Goal: Task Accomplishment & Management: Use online tool/utility

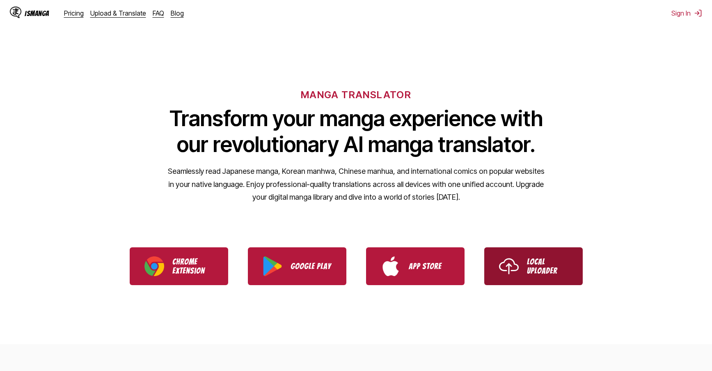
click at [549, 268] on p "Local Uploader" at bounding box center [547, 266] width 41 height 18
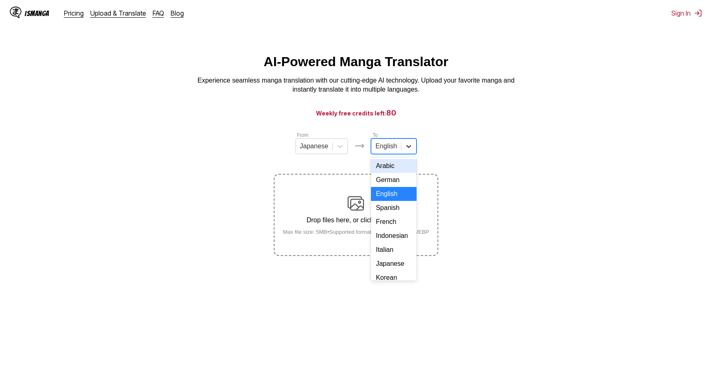
click at [402, 153] on div at bounding box center [409, 146] width 15 height 15
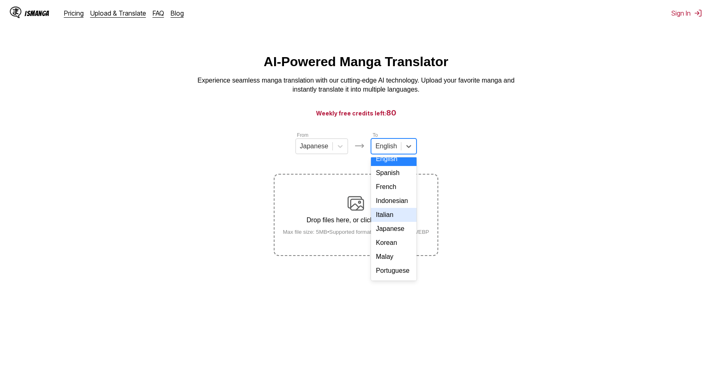
scroll to position [138, 0]
click at [393, 233] on div "Thai" at bounding box center [394, 230] width 46 height 14
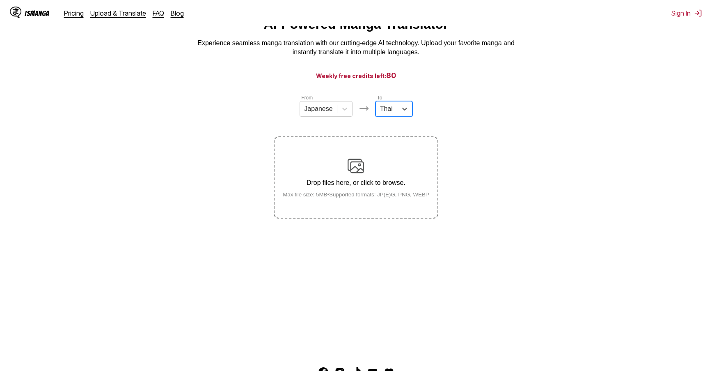
scroll to position [41, 0]
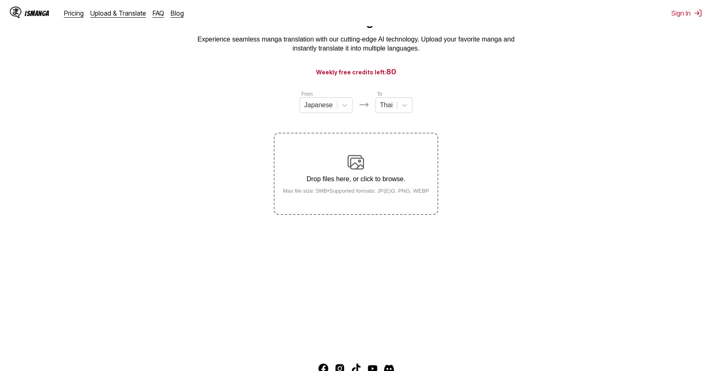
click at [145, 312] on main "AI-Powered Manga Translator Experience seamless manga translation with our cutt…" at bounding box center [356, 180] width 712 height 334
click at [365, 175] on div "Drop files here, or click to browse. Max file size: 5MB • Supported formats: JP…" at bounding box center [356, 174] width 160 height 40
click at [0, 0] on input "Drop files here, or click to browse. Max file size: 5MB • Supported formats: JP…" at bounding box center [0, 0] width 0 height 0
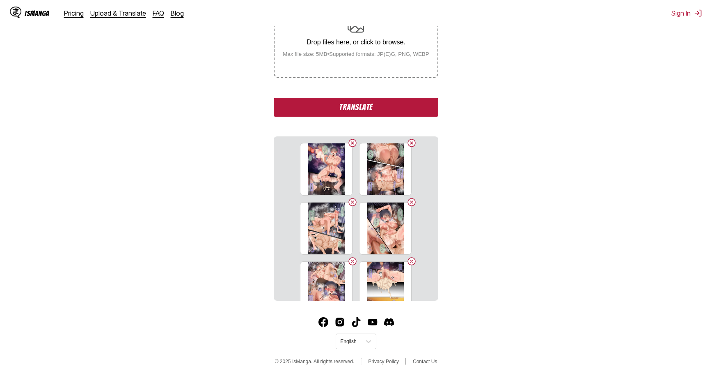
scroll to position [185, 0]
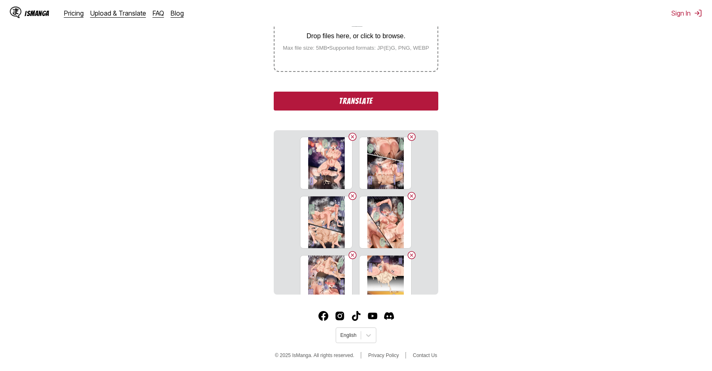
click at [338, 108] on button "Translate" at bounding box center [356, 101] width 164 height 19
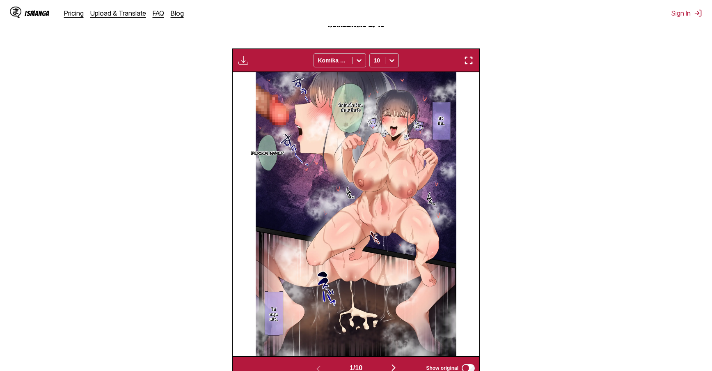
scroll to position [261, 0]
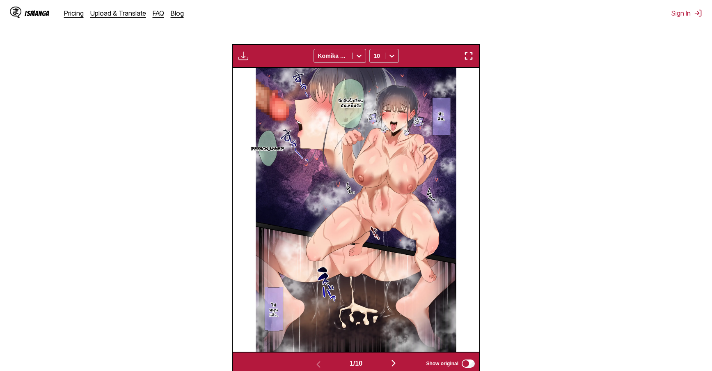
click at [244, 59] on img "button" at bounding box center [244, 56] width 10 height 10
click at [510, 65] on section "From Japanese To Thai Drop files here, or click to browse. Max file size: 5MB •…" at bounding box center [356, 122] width 699 height 505
click at [471, 56] on img "button" at bounding box center [469, 56] width 10 height 10
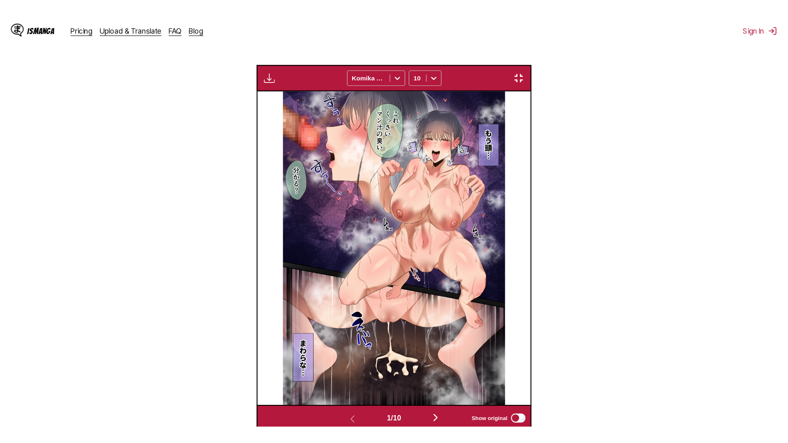
scroll to position [86, 0]
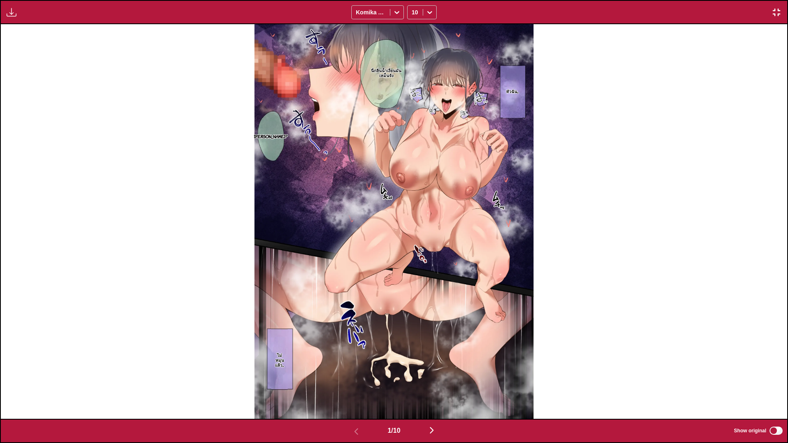
click at [436, 370] on img "button" at bounding box center [432, 431] width 10 height 10
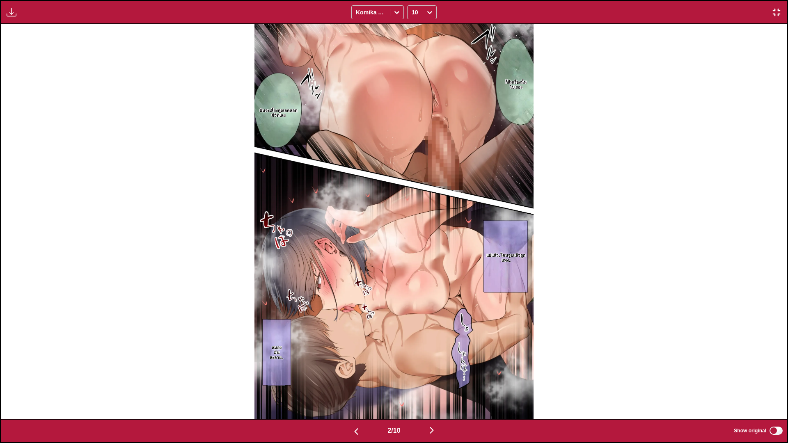
click at [430, 370] on img "button" at bounding box center [432, 431] width 10 height 10
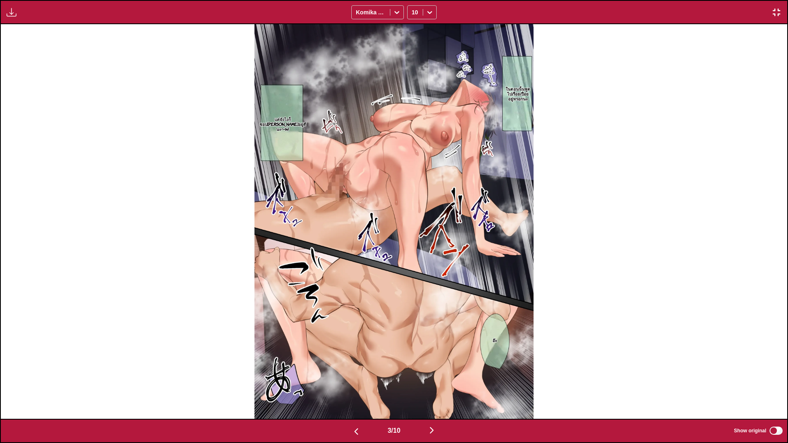
click at [437, 370] on img "button" at bounding box center [432, 431] width 10 height 10
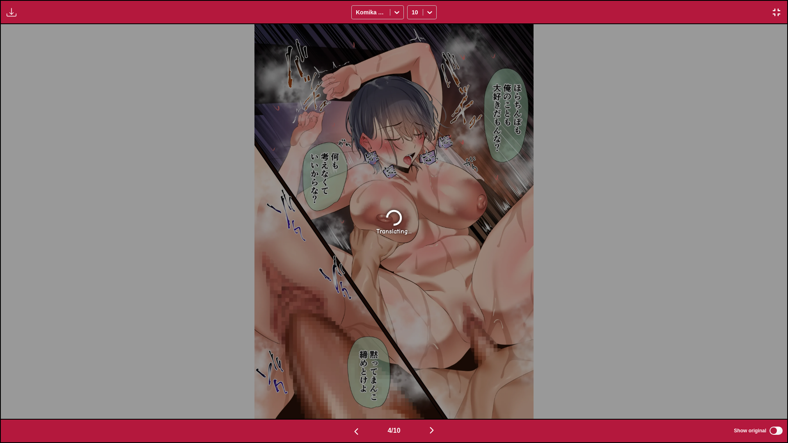
click at [712, 12] on img "button" at bounding box center [777, 12] width 10 height 10
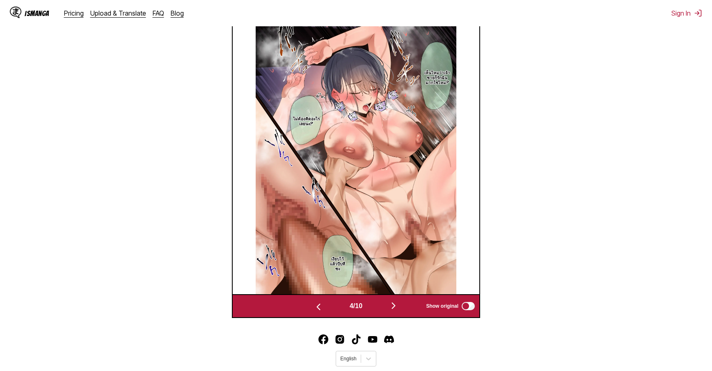
scroll to position [343, 0]
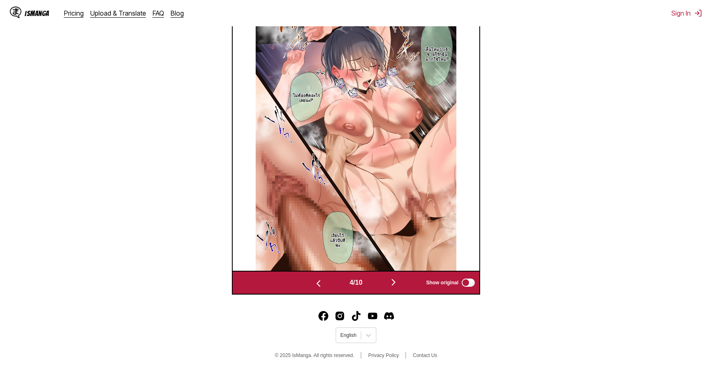
click at [396, 283] on img "button" at bounding box center [394, 282] width 10 height 10
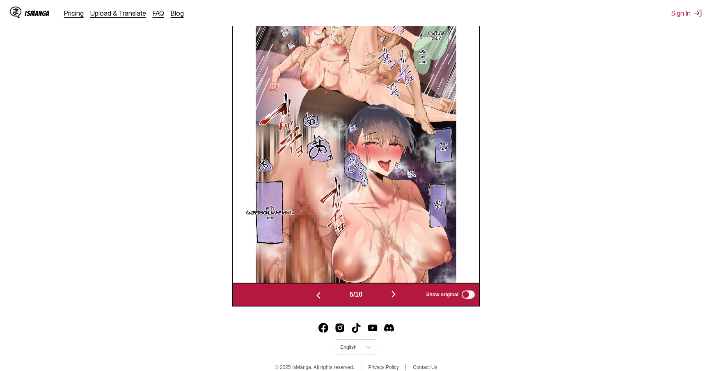
click at [394, 294] on img "button" at bounding box center [394, 294] width 10 height 10
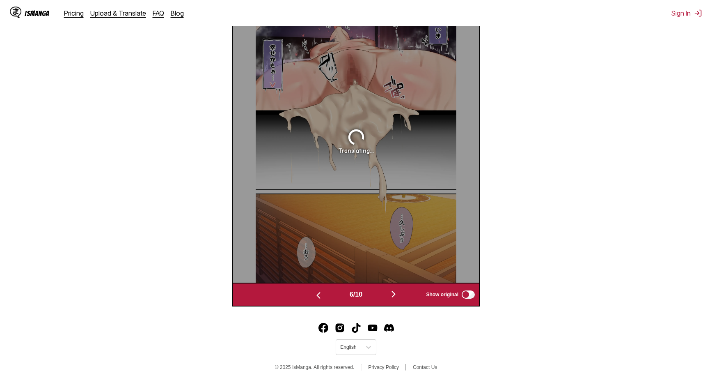
click at [394, 294] on img "button" at bounding box center [394, 294] width 10 height 10
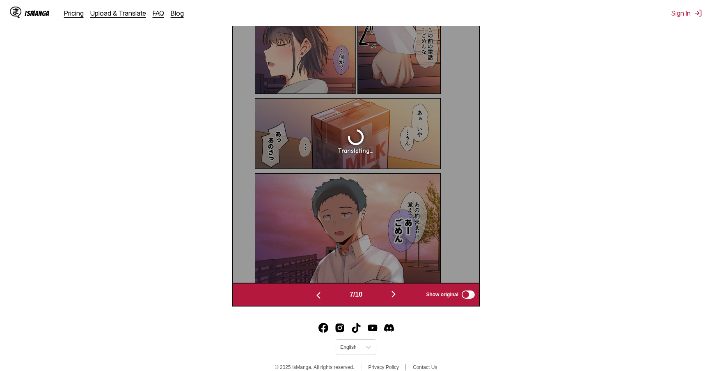
click at [394, 294] on img "button" at bounding box center [394, 294] width 10 height 10
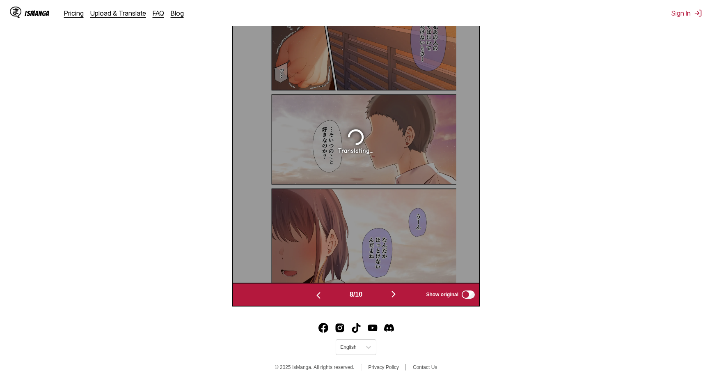
click at [394, 294] on img "button" at bounding box center [394, 294] width 10 height 10
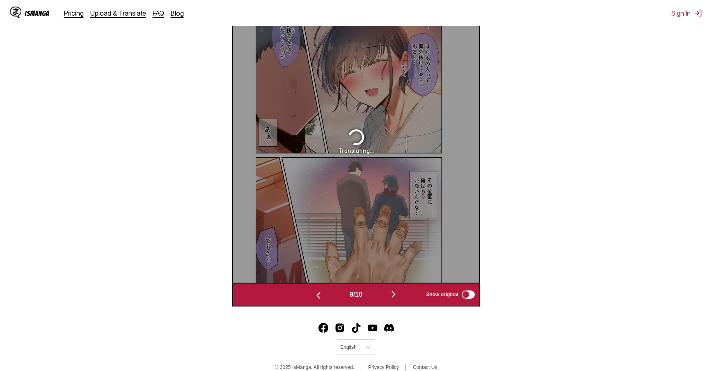
click at [394, 294] on img "button" at bounding box center [394, 294] width 10 height 10
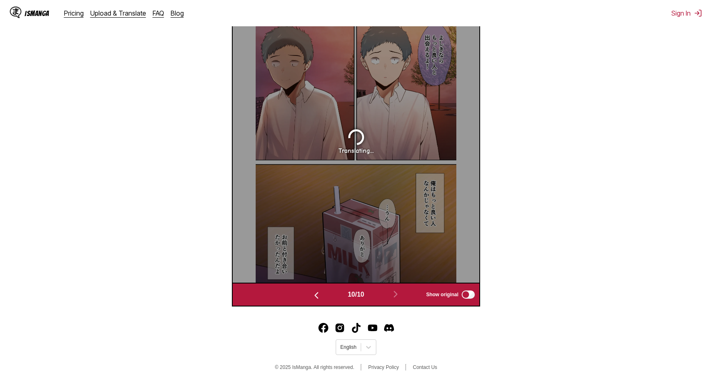
click at [312, 295] on img "button" at bounding box center [317, 295] width 10 height 10
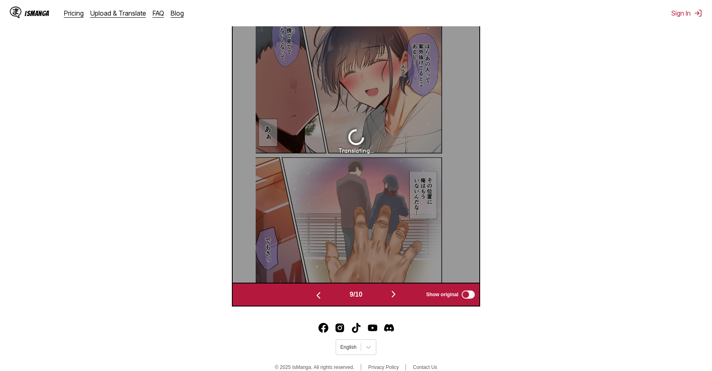
click at [314, 295] on img "button" at bounding box center [319, 295] width 10 height 10
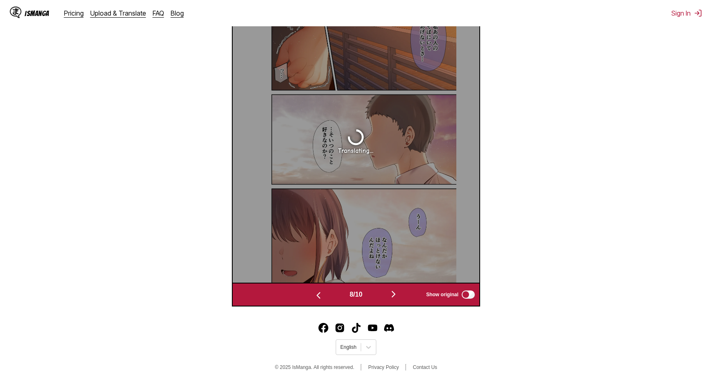
click at [314, 295] on img "button" at bounding box center [319, 295] width 10 height 10
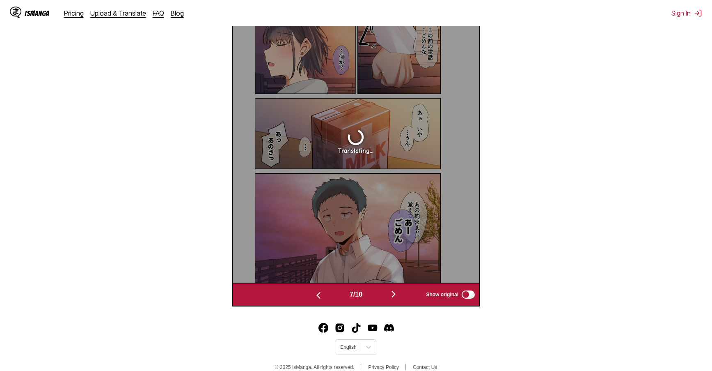
click at [314, 295] on img "button" at bounding box center [319, 295] width 10 height 10
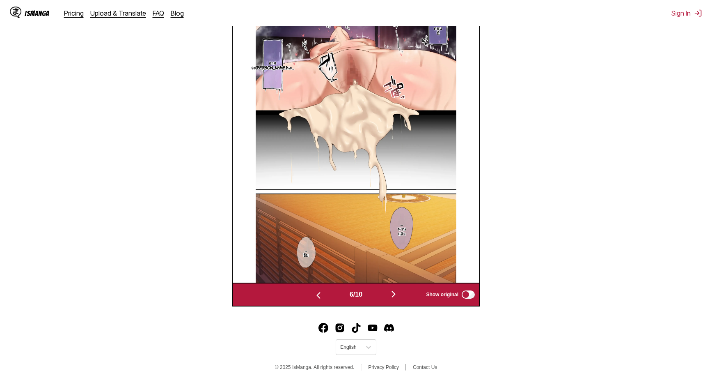
click at [314, 295] on img "button" at bounding box center [319, 295] width 10 height 10
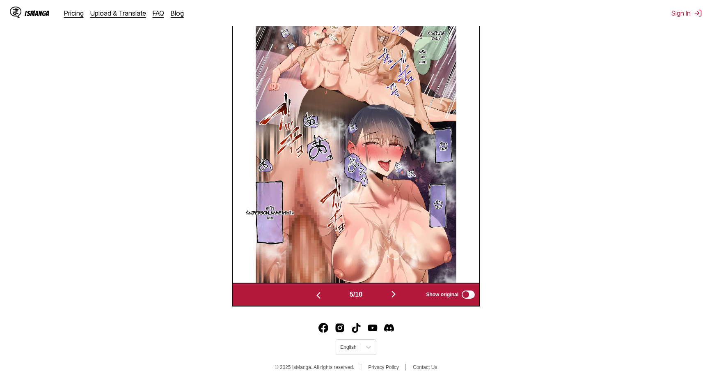
click at [527, 325] on footer "English © 2025 IsManga. All rights reserved. Privacy Policy Contact Us" at bounding box center [356, 348] width 712 height 70
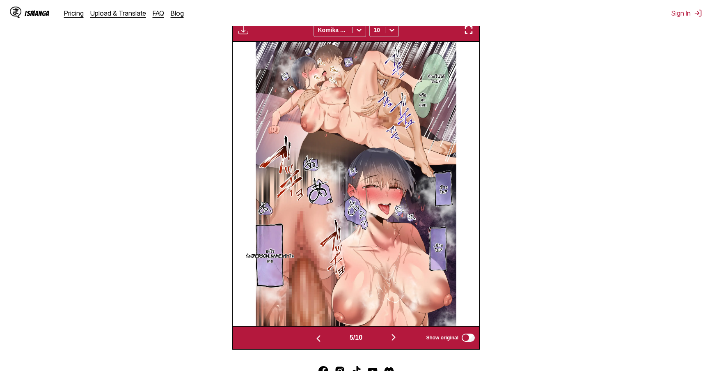
scroll to position [289, 0]
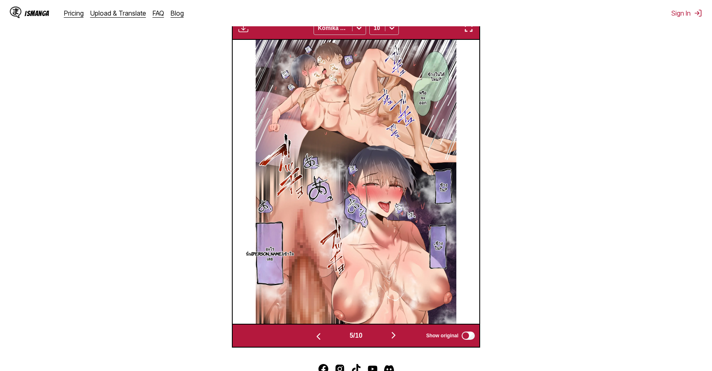
click at [394, 337] on img "button" at bounding box center [394, 335] width 10 height 10
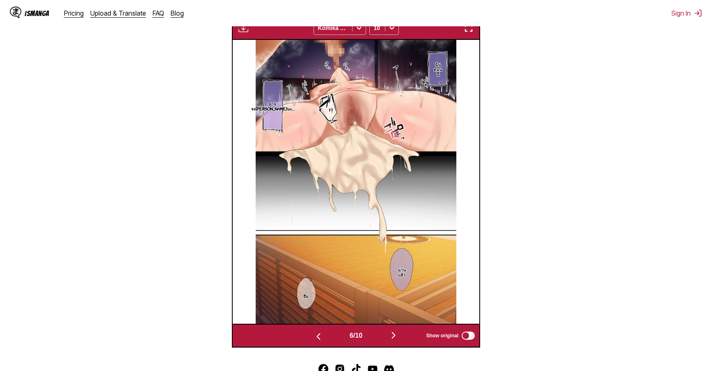
click at [397, 334] on img "button" at bounding box center [394, 335] width 10 height 10
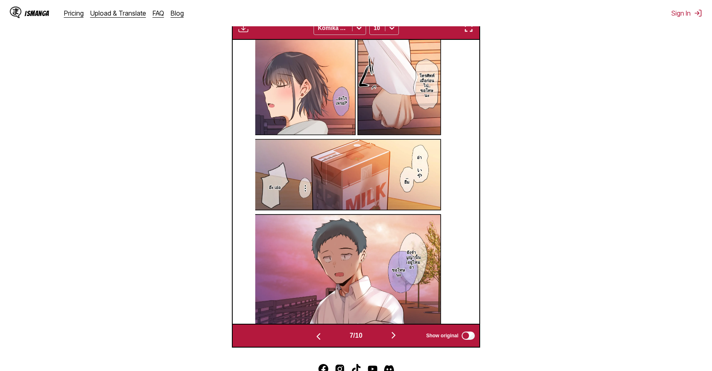
scroll to position [259, 0]
click at [397, 334] on img "button" at bounding box center [394, 335] width 10 height 10
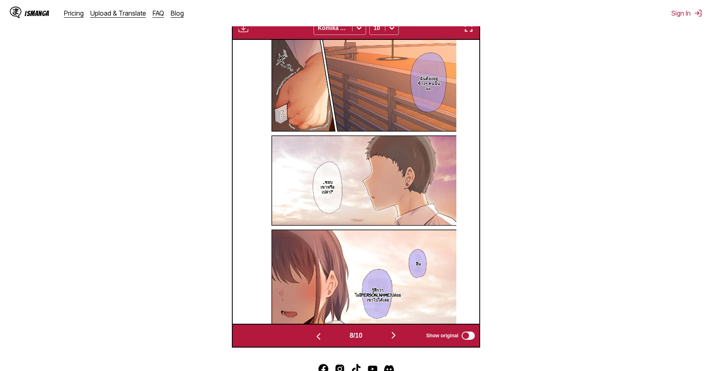
click at [397, 334] on img "button" at bounding box center [394, 335] width 10 height 10
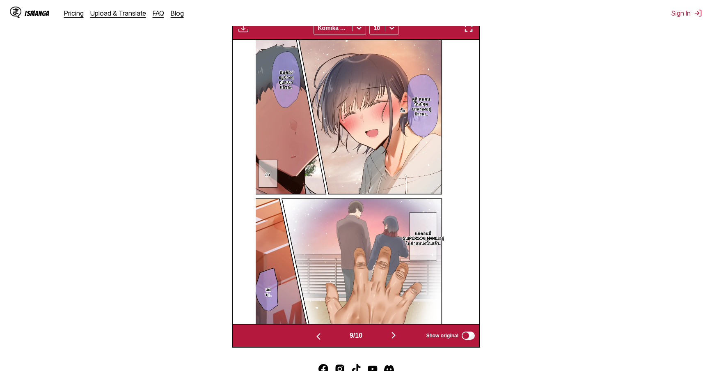
click at [397, 334] on img "button" at bounding box center [394, 335] width 10 height 10
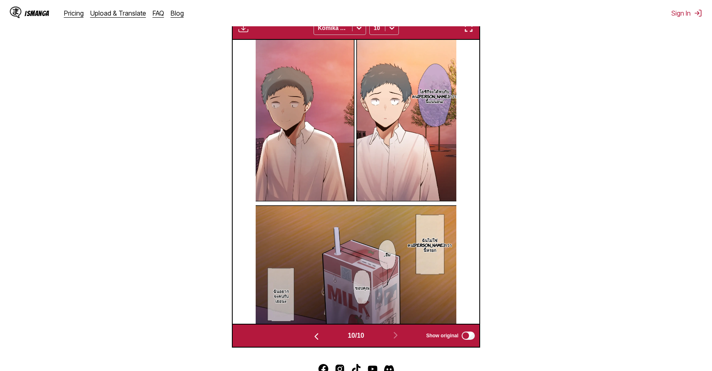
click at [319, 336] on button "button" at bounding box center [316, 336] width 49 height 12
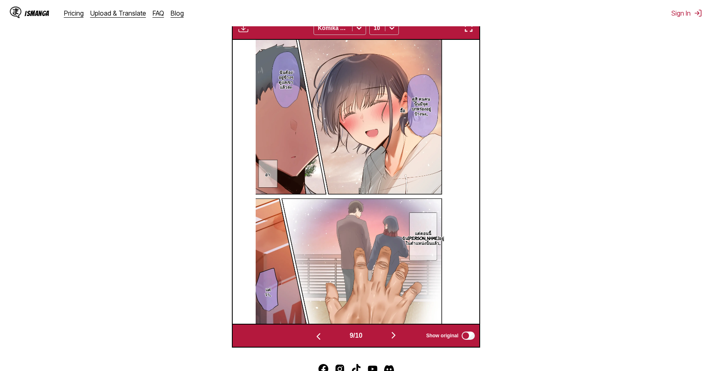
click at [553, 342] on section "From Japanese To Thai Drop files here, or click to browse. Max file size: 5MB •…" at bounding box center [356, 109] width 699 height 476
click at [314, 335] on img "button" at bounding box center [319, 336] width 10 height 10
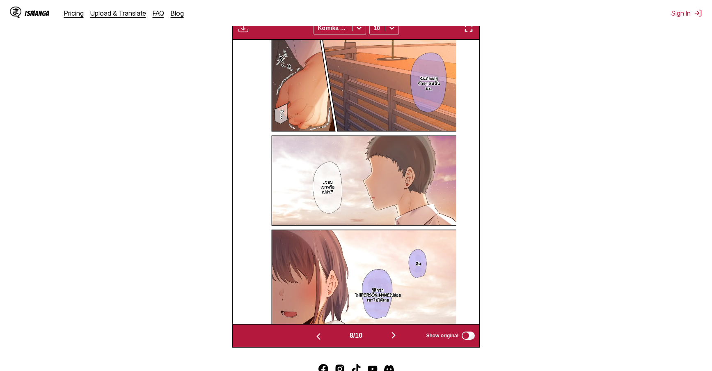
click at [314, 335] on img "button" at bounding box center [319, 336] width 10 height 10
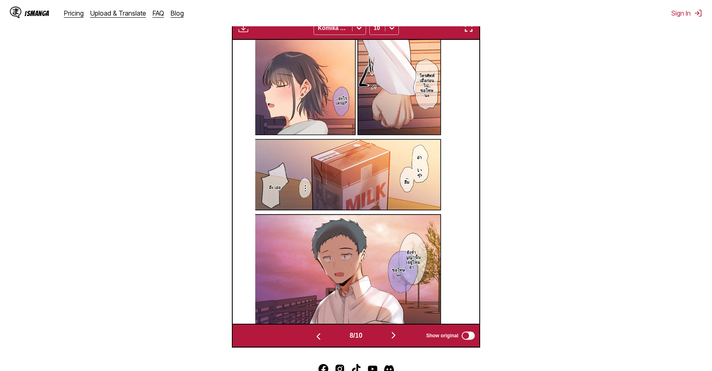
click at [314, 335] on img "button" at bounding box center [319, 336] width 10 height 10
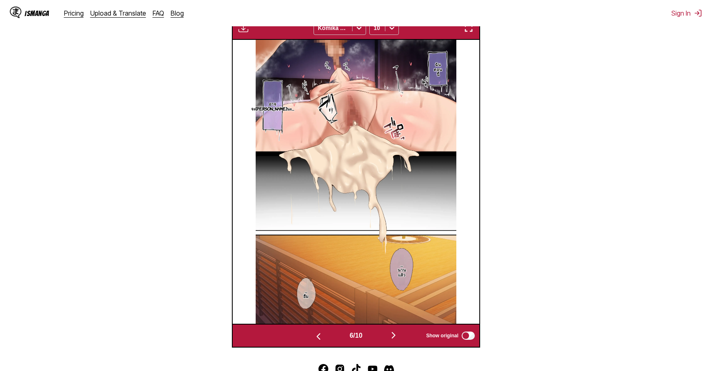
click at [314, 335] on img "button" at bounding box center [319, 336] width 10 height 10
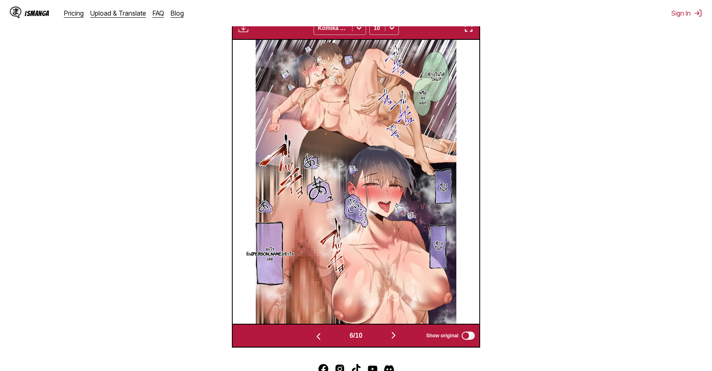
click at [314, 335] on img "button" at bounding box center [319, 336] width 10 height 10
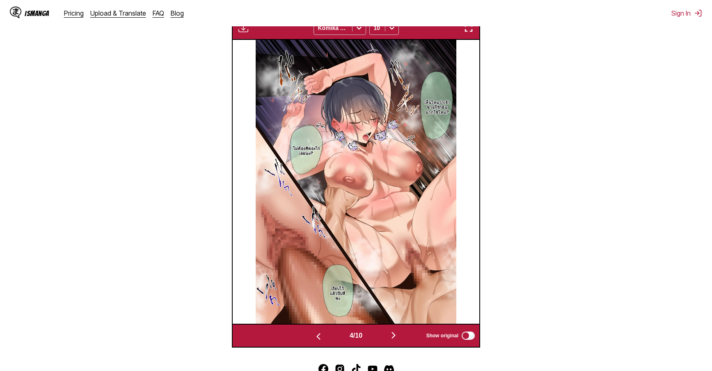
click at [314, 335] on img "button" at bounding box center [319, 336] width 10 height 10
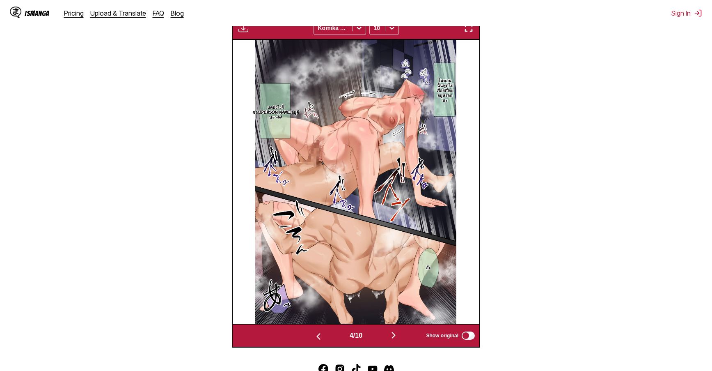
click at [314, 335] on img "button" at bounding box center [319, 336] width 10 height 10
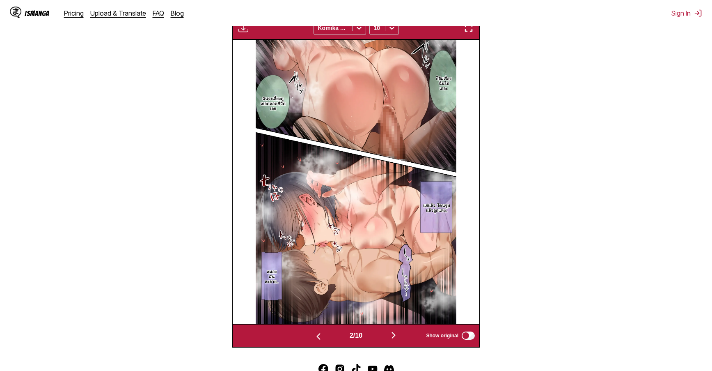
click at [314, 335] on img "button" at bounding box center [319, 336] width 10 height 10
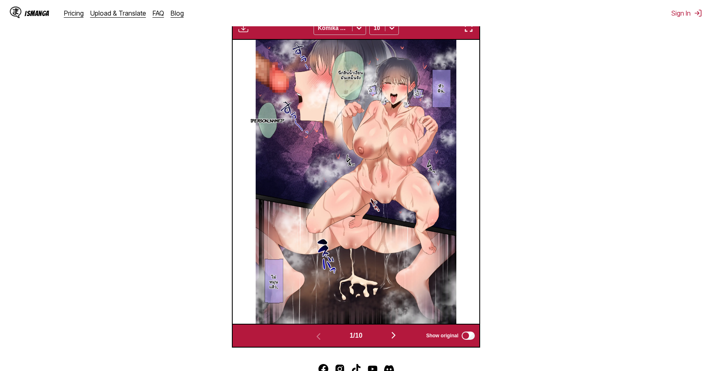
click at [469, 32] on img "button" at bounding box center [469, 28] width 10 height 10
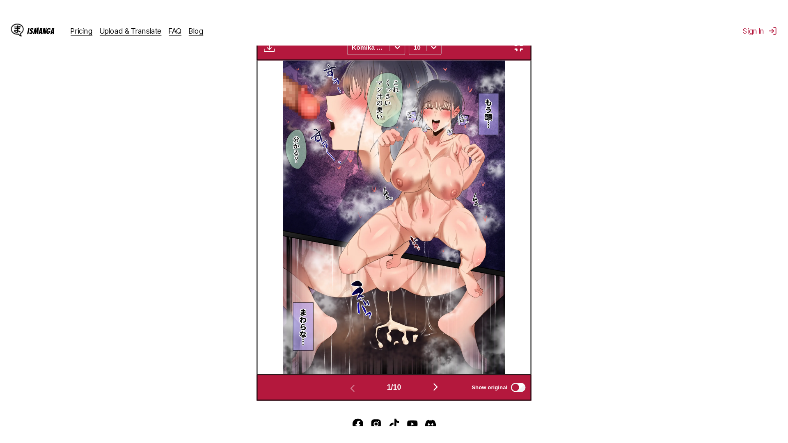
scroll to position [86, 0]
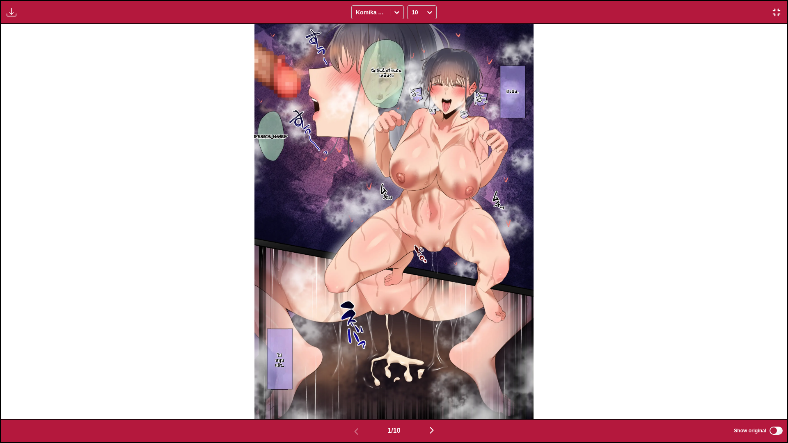
click at [451, 83] on img at bounding box center [394, 221] width 279 height 395
click at [573, 156] on div "นี่กลิ่นน้ำเงี่ยนมันเหม็นจัง รู้ไหม? หัวฉัน... ไม่หมุนแล้ว..." at bounding box center [394, 221] width 787 height 395
click at [433, 370] on img "button" at bounding box center [432, 431] width 10 height 10
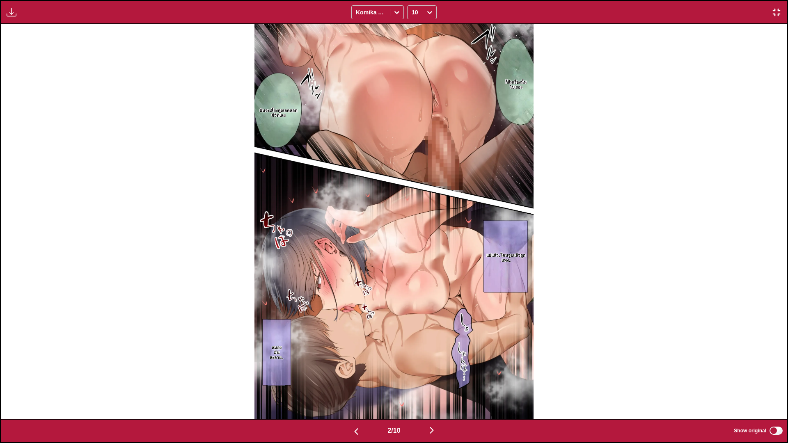
click at [437, 370] on img "button" at bounding box center [432, 431] width 10 height 10
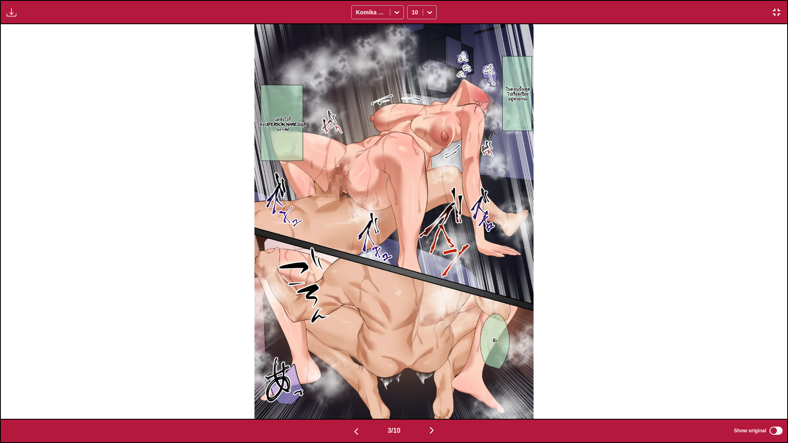
click at [436, 370] on img "button" at bounding box center [432, 431] width 10 height 10
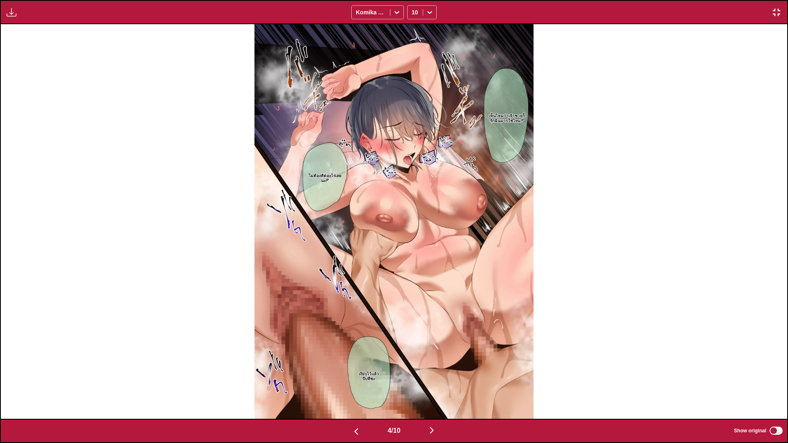
click at [430, 370] on img "button" at bounding box center [432, 431] width 10 height 10
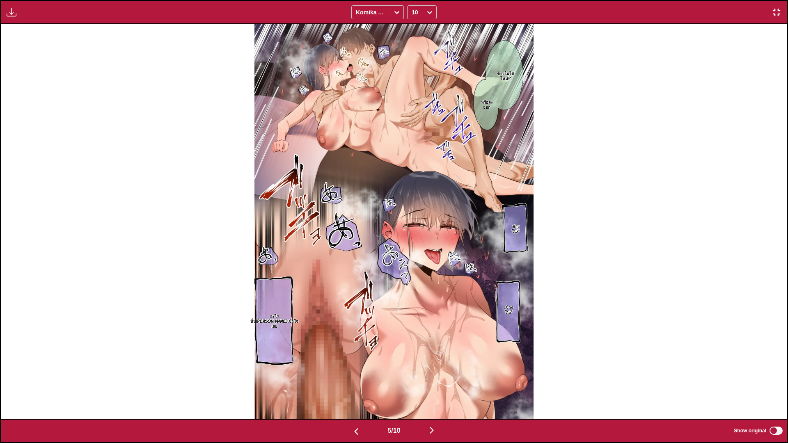
click at [435, 370] on img "button" at bounding box center [432, 431] width 10 height 10
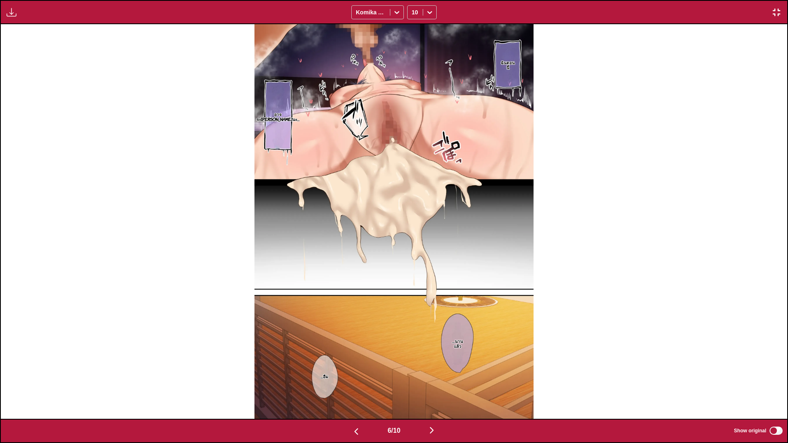
click at [431, 370] on img "button" at bounding box center [432, 431] width 10 height 10
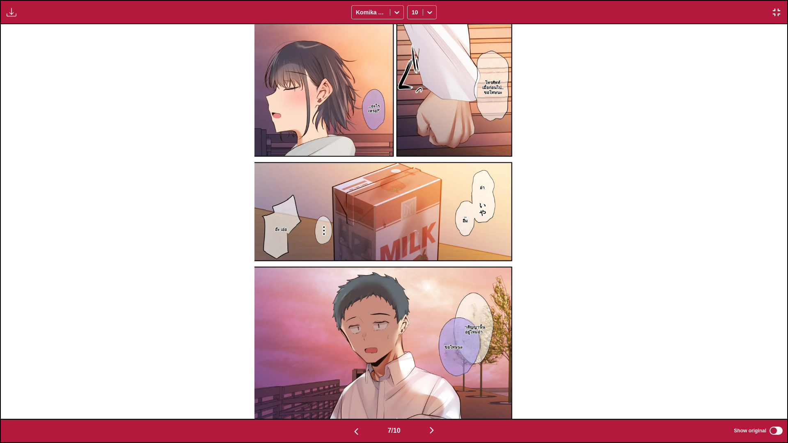
click at [433, 370] on img "button" at bounding box center [432, 431] width 10 height 10
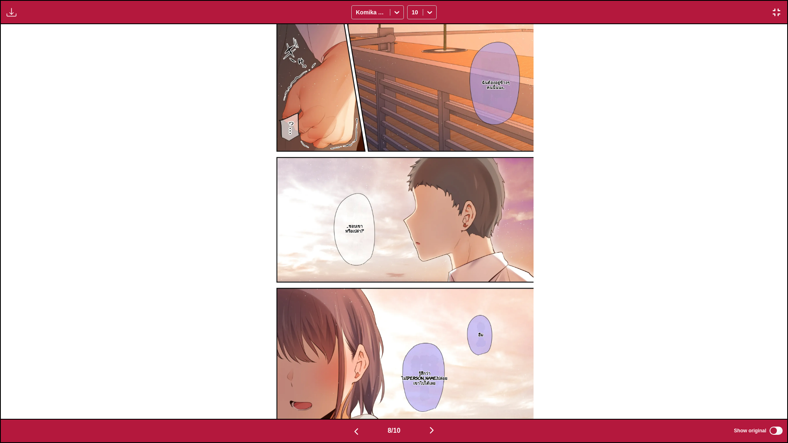
click at [435, 370] on img "button" at bounding box center [432, 431] width 10 height 10
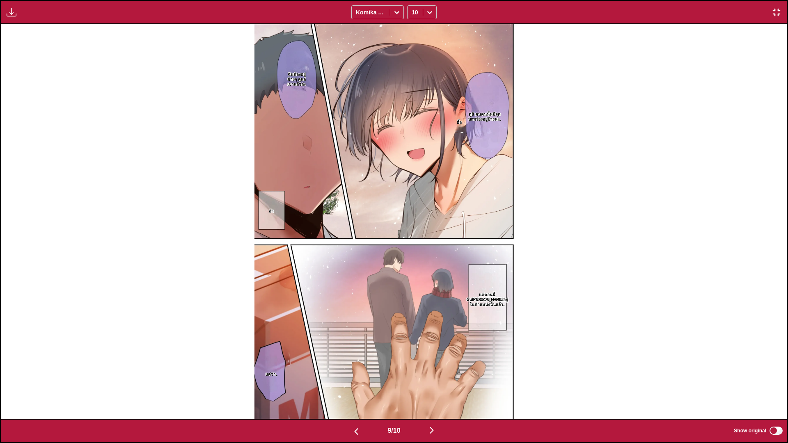
click at [437, 370] on img "button" at bounding box center [432, 431] width 10 height 10
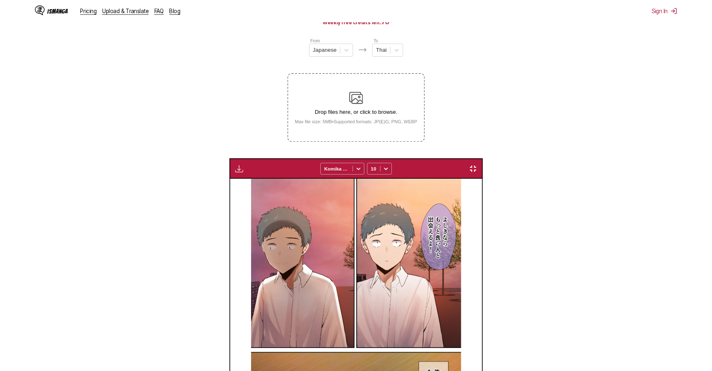
scroll to position [0, 2222]
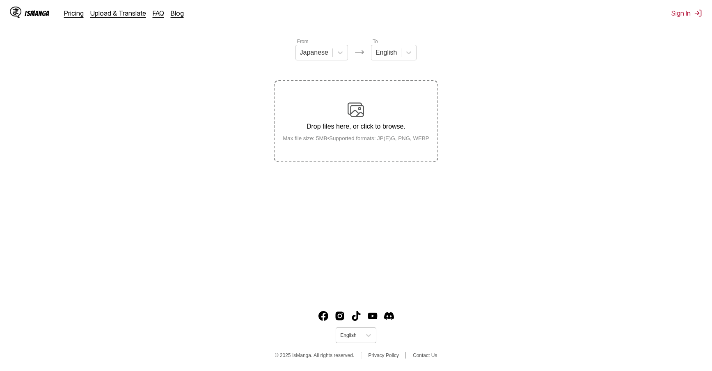
click at [352, 334] on div at bounding box center [348, 334] width 16 height 7
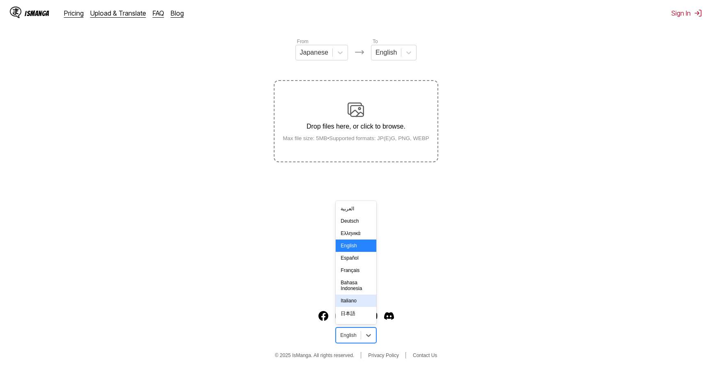
scroll to position [143, 0]
click at [354, 267] on div "ไทย" at bounding box center [356, 263] width 40 height 14
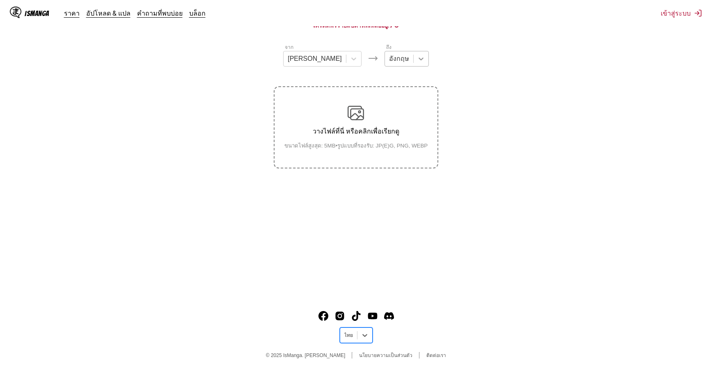
click at [417, 57] on icon at bounding box center [421, 59] width 8 height 8
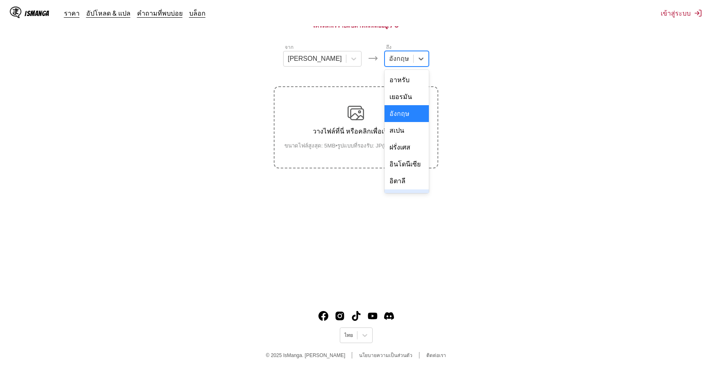
scroll to position [138, 0]
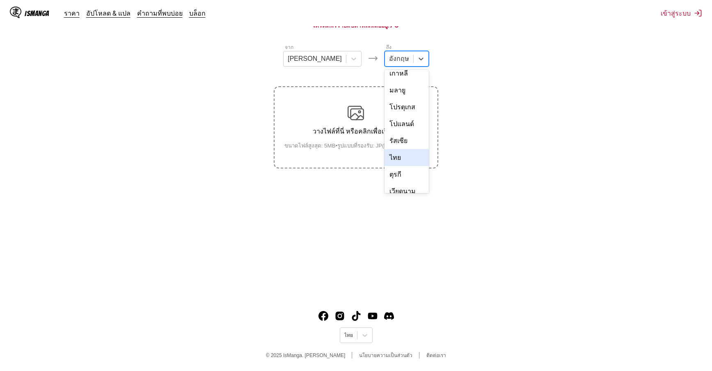
click at [385, 149] on div "ไทย" at bounding box center [407, 157] width 44 height 17
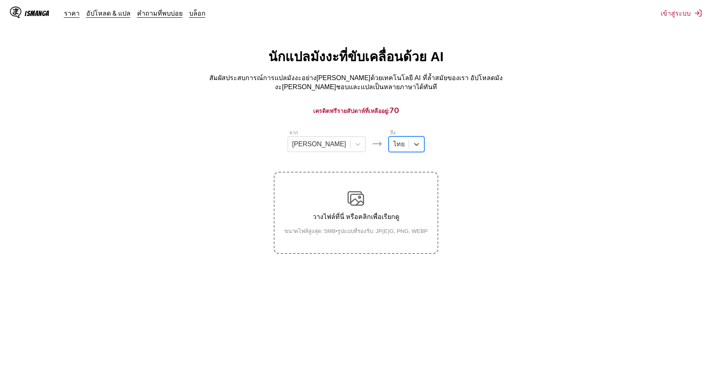
scroll to position [0, 0]
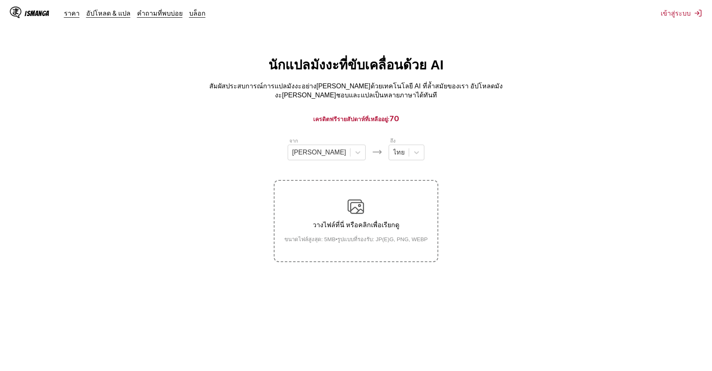
click at [551, 204] on section "จาก ญี่ปุ่น ถึง ไทย วางไฟล์ที่นี่ หรือคลิกเพื่อเรียกดู ขนาดไฟล์สูงสุด: 5MB • รู…" at bounding box center [356, 199] width 699 height 125
click at [414, 149] on div at bounding box center [421, 152] width 15 height 15
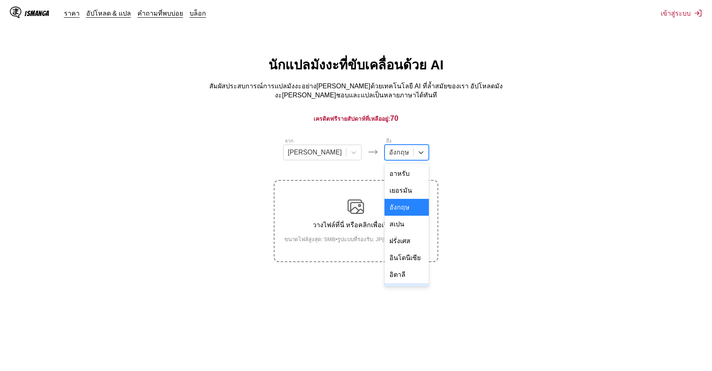
scroll to position [138, 0]
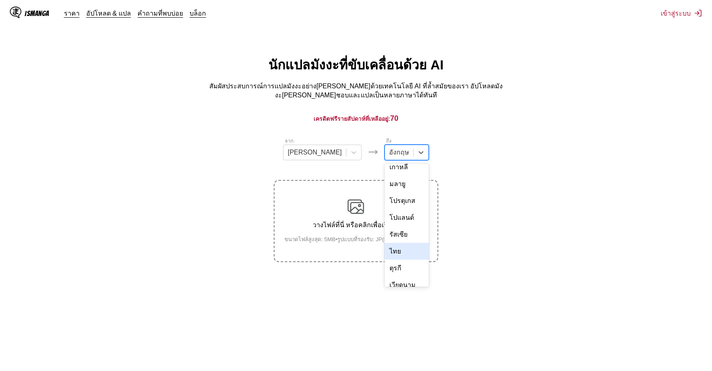
click at [386, 243] on div "ไทย" at bounding box center [407, 251] width 44 height 17
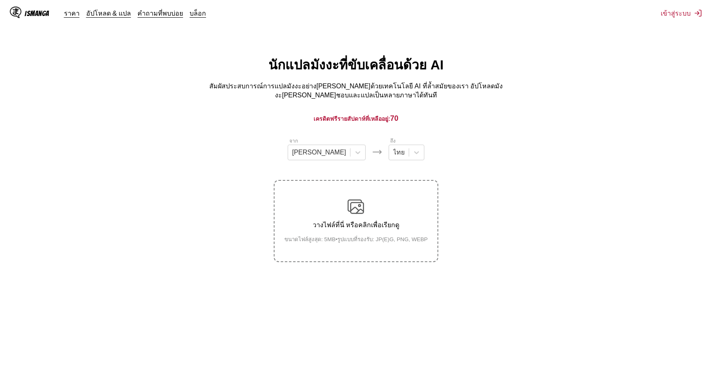
click at [379, 214] on div "วางไฟล์ที่นี่ หรือคลิกเพื่อเรียกดู ขนาดไฟล์สูงสุด: 5MB • รูปแบบที่รองรับ: JP(E)…" at bounding box center [356, 220] width 157 height 45
click at [0, 0] on input "วางไฟล์ที่นี่ หรือคลิกเพื่อเรียกดู ขนาดไฟล์สูงสุด: 5MB • รูปแบบที่รองรับ: JP(E)…" at bounding box center [0, 0] width 0 height 0
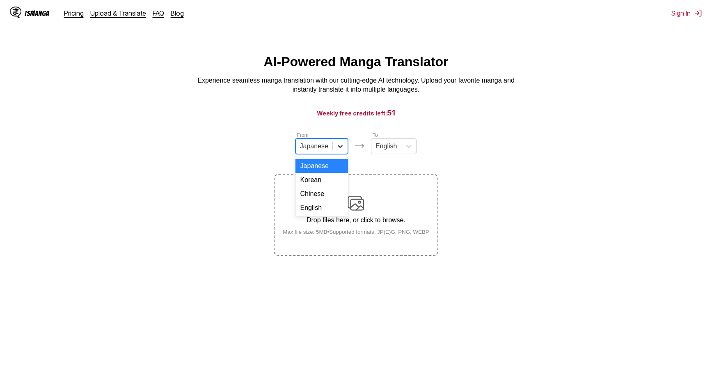
click at [334, 147] on div at bounding box center [340, 146] width 15 height 15
click at [325, 173] on div "Japanese" at bounding box center [322, 166] width 53 height 14
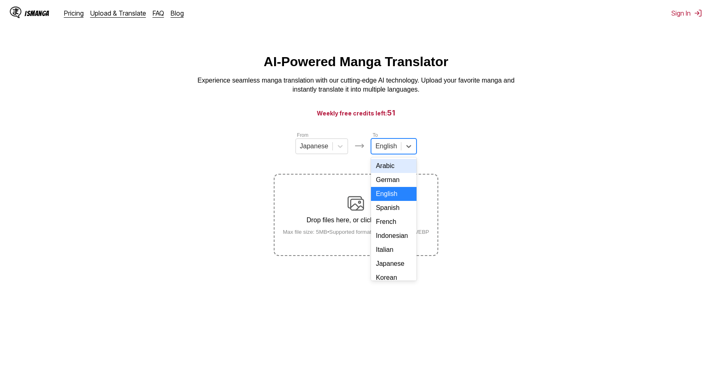
click at [396, 146] on div "English" at bounding box center [387, 146] width 30 height 12
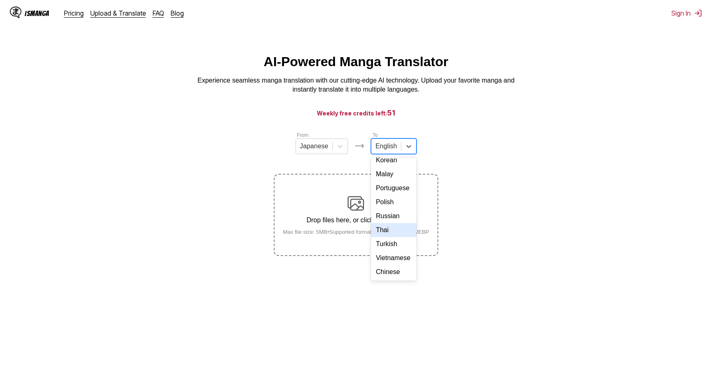
click at [396, 227] on div "Thai" at bounding box center [394, 230] width 46 height 14
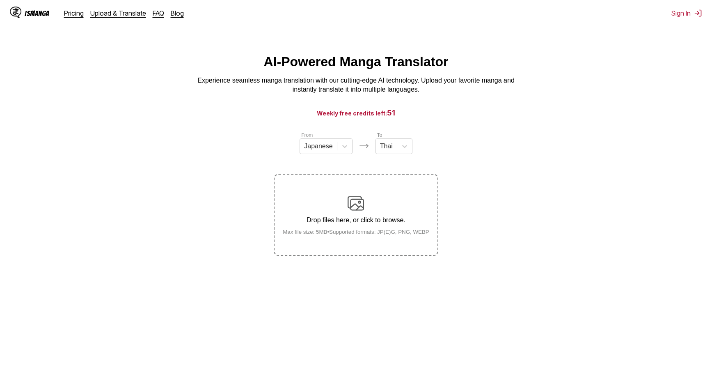
click at [131, 170] on section "From Japanese To Thai Drop files here, or click to browse. Max file size: 5MB •…" at bounding box center [356, 193] width 699 height 125
click at [372, 198] on div "Drop files here, or click to browse. Max file size: 5MB • Supported formats: JP…" at bounding box center [356, 215] width 160 height 40
click at [0, 0] on input "Drop files here, or click to browse. Max file size: 5MB • Supported formats: JP…" at bounding box center [0, 0] width 0 height 0
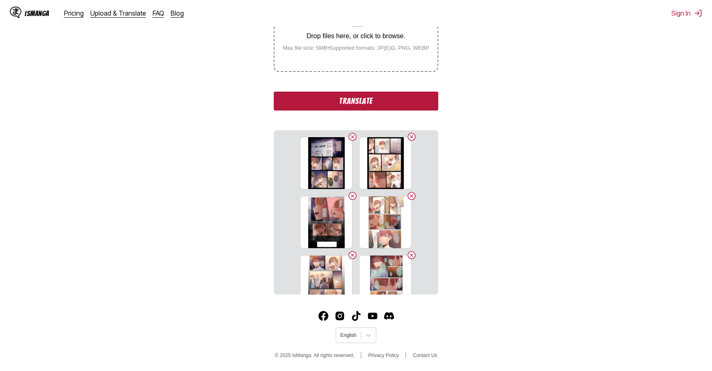
click at [361, 103] on button "Translate" at bounding box center [356, 101] width 164 height 19
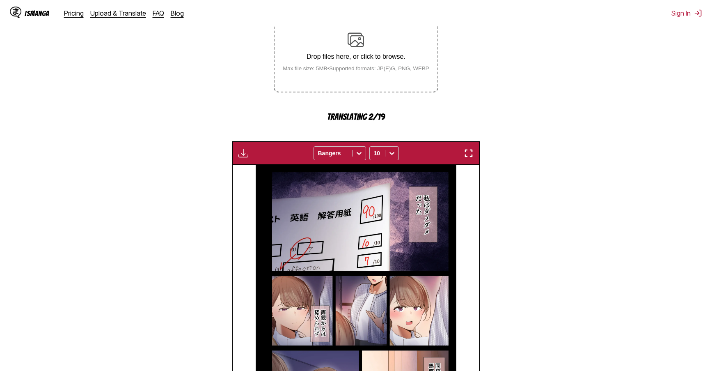
scroll to position [246, 0]
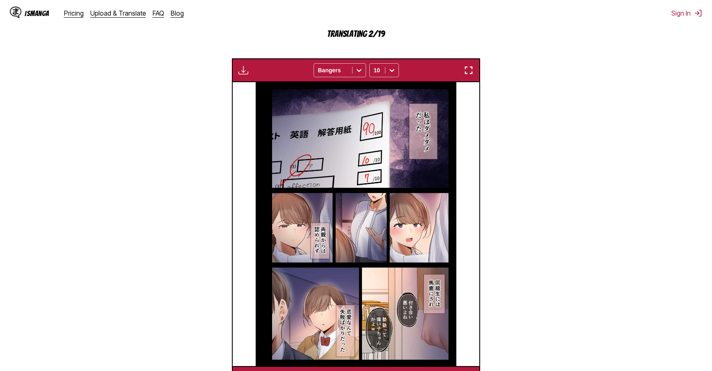
click at [472, 72] on img "button" at bounding box center [469, 70] width 10 height 10
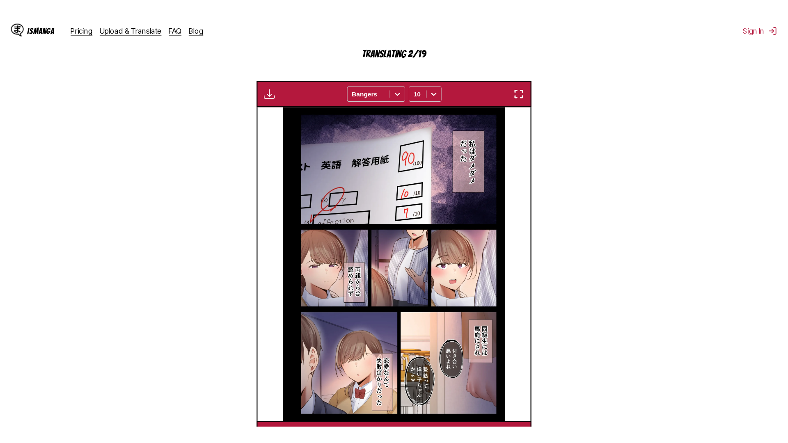
scroll to position [86, 0]
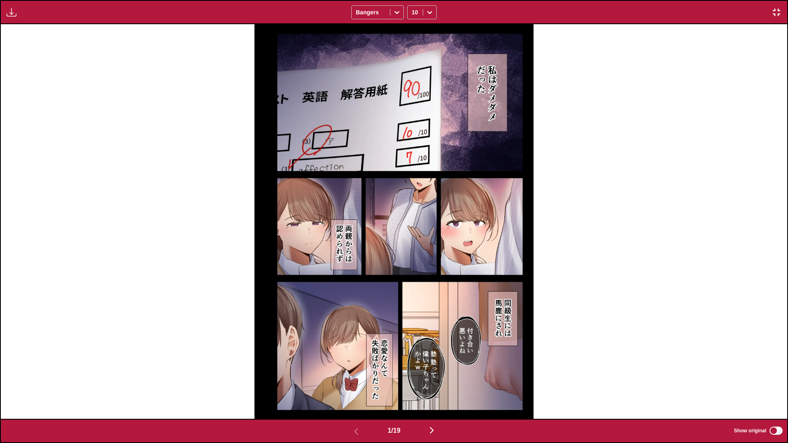
click at [436, 370] on img "button" at bounding box center [432, 431] width 10 height 10
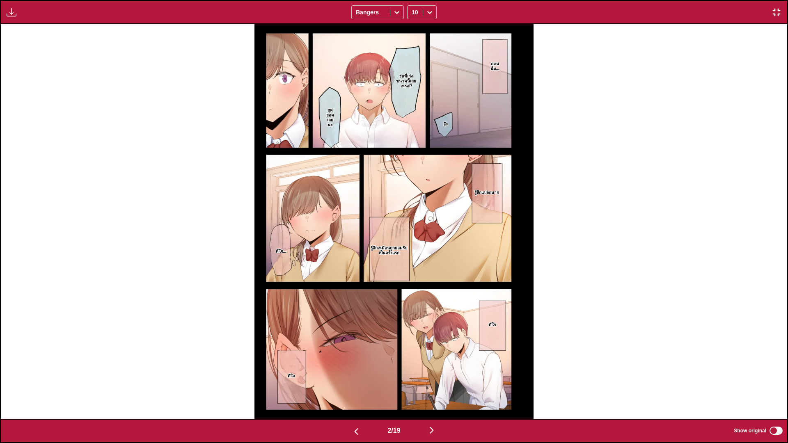
click at [352, 370] on img "button" at bounding box center [356, 432] width 10 height 10
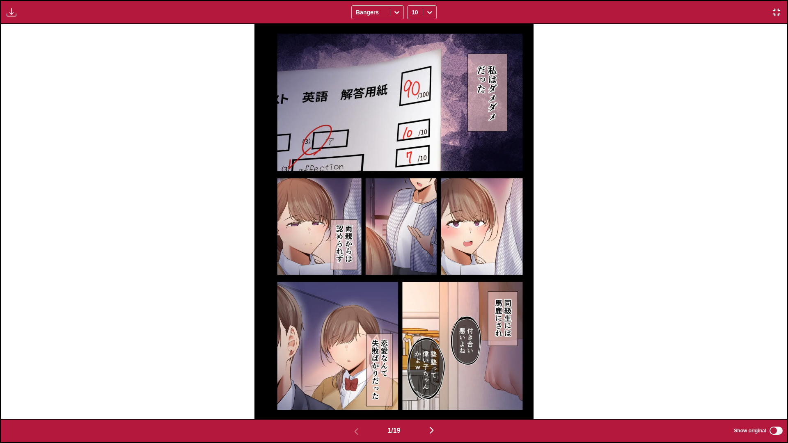
click at [434, 370] on img "button" at bounding box center [432, 431] width 10 height 10
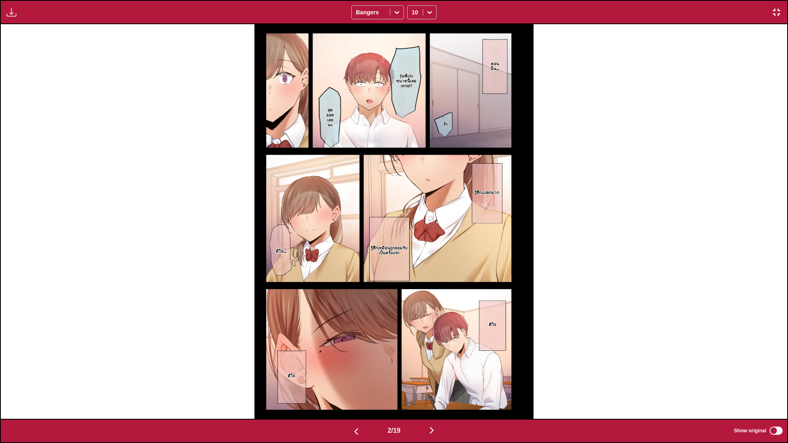
click at [433, 370] on img "button" at bounding box center [432, 431] width 10 height 10
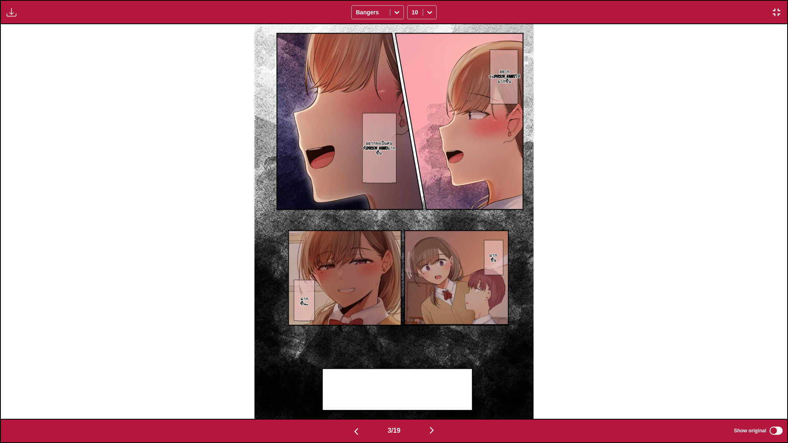
click at [429, 370] on button "button" at bounding box center [431, 431] width 49 height 12
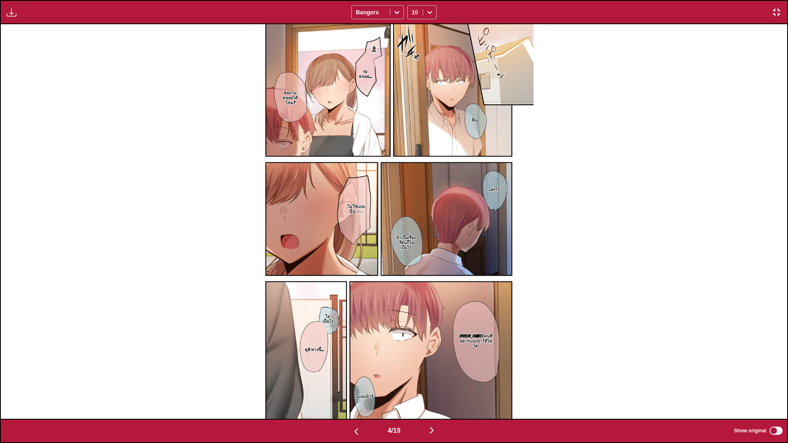
click at [434, 370] on img "button" at bounding box center [432, 431] width 10 height 10
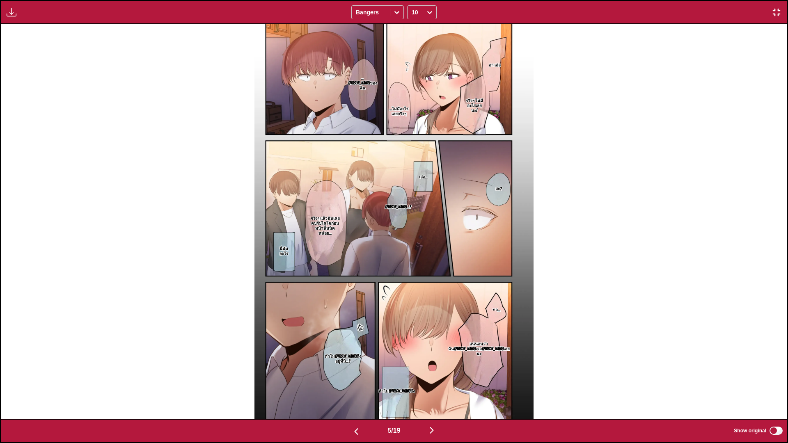
click at [436, 370] on img "button" at bounding box center [432, 431] width 10 height 10
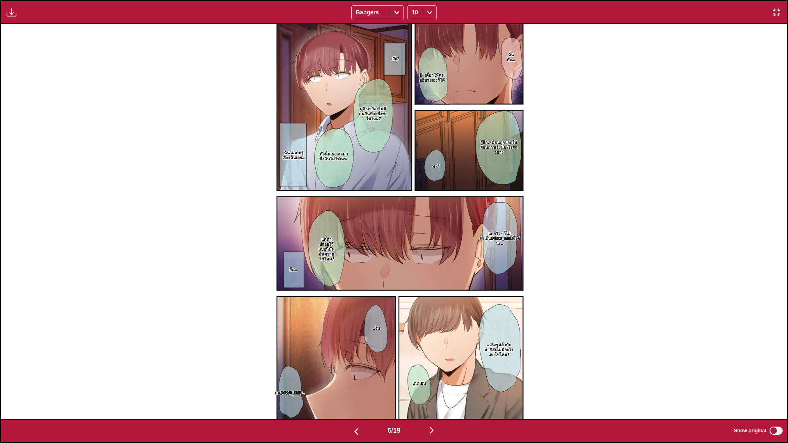
click at [430, 370] on img "button" at bounding box center [432, 431] width 10 height 10
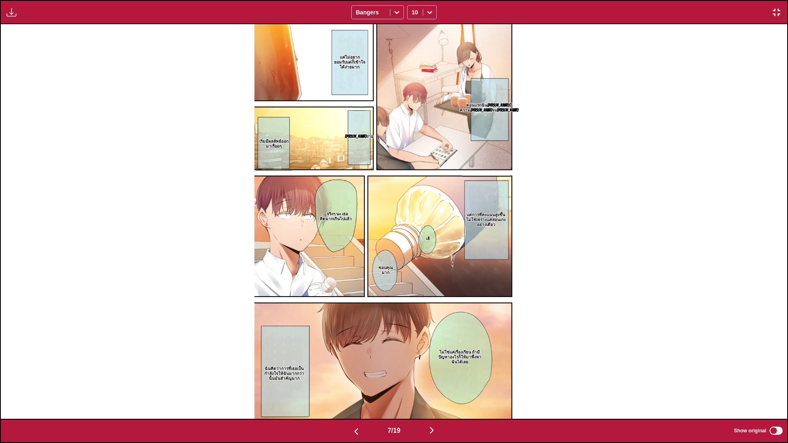
click at [433, 370] on img "button" at bounding box center [432, 431] width 10 height 10
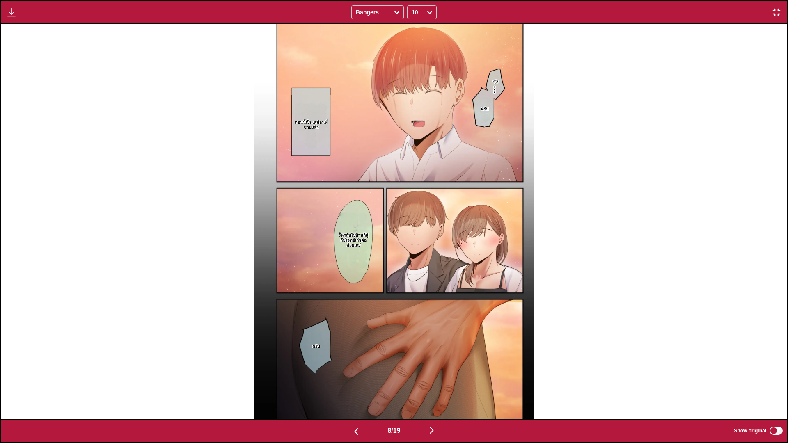
click at [434, 370] on img "button" at bounding box center [432, 431] width 10 height 10
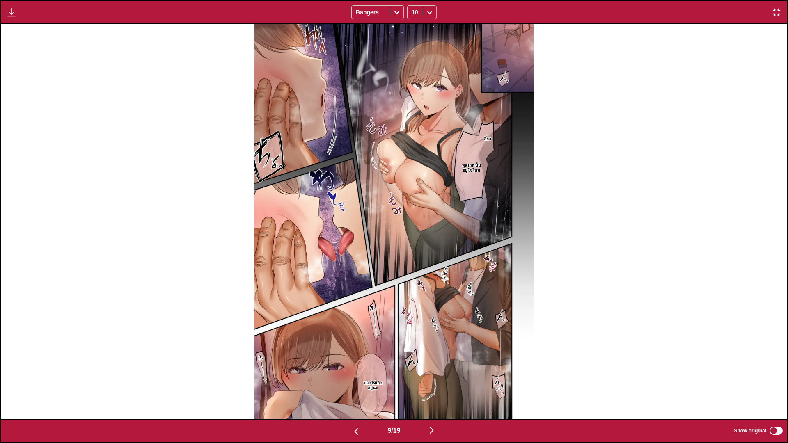
click at [435, 370] on img "button" at bounding box center [432, 431] width 10 height 10
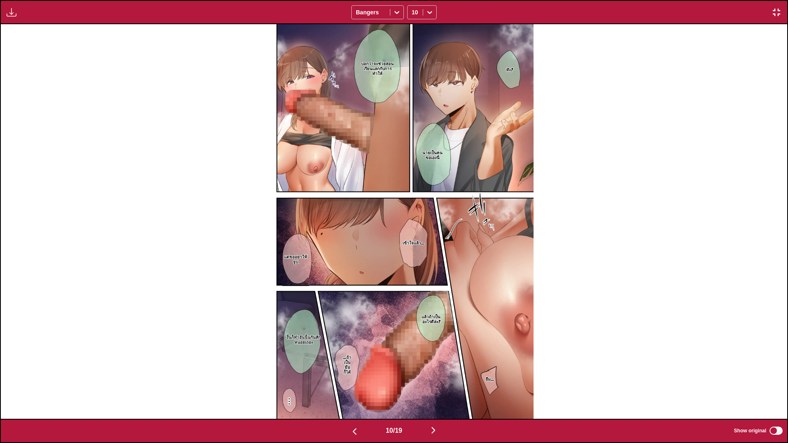
click at [437, 370] on img "button" at bounding box center [434, 431] width 10 height 10
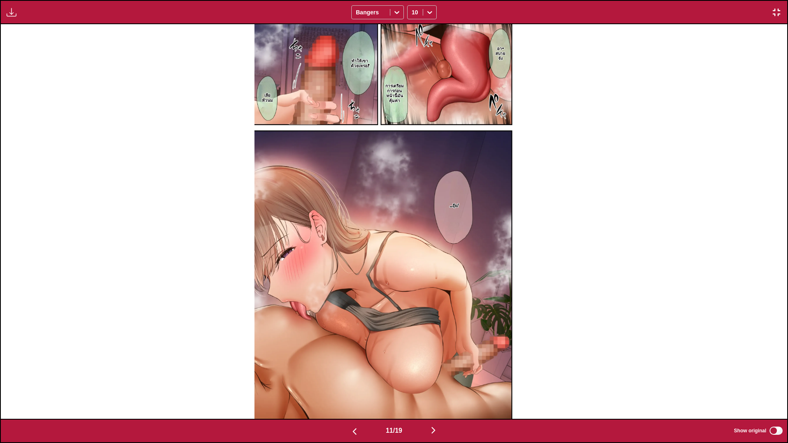
click at [436, 370] on img "button" at bounding box center [434, 431] width 10 height 10
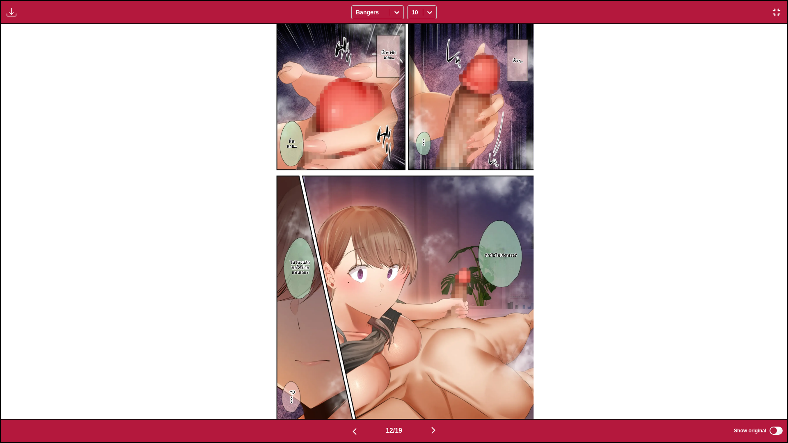
click at [436, 370] on img "button" at bounding box center [434, 431] width 10 height 10
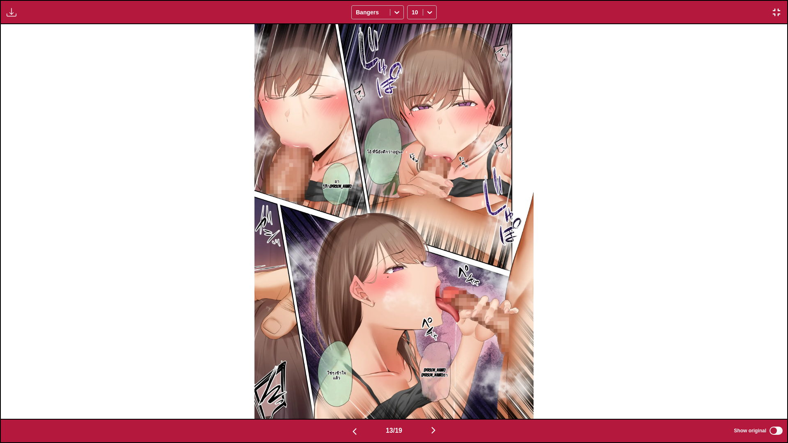
click at [432, 370] on img "button" at bounding box center [434, 431] width 10 height 10
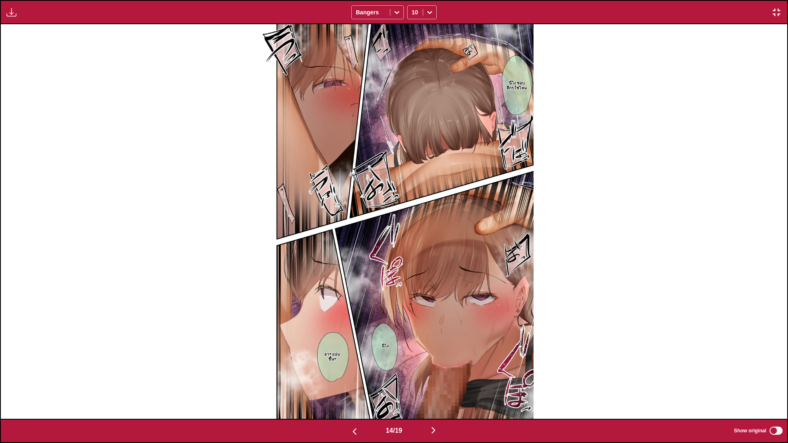
click at [434, 370] on img "button" at bounding box center [434, 431] width 10 height 10
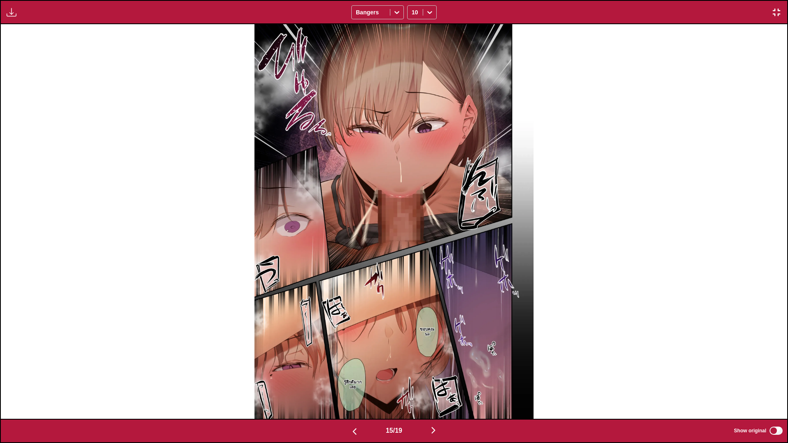
click at [435, 370] on img "button" at bounding box center [434, 431] width 10 height 10
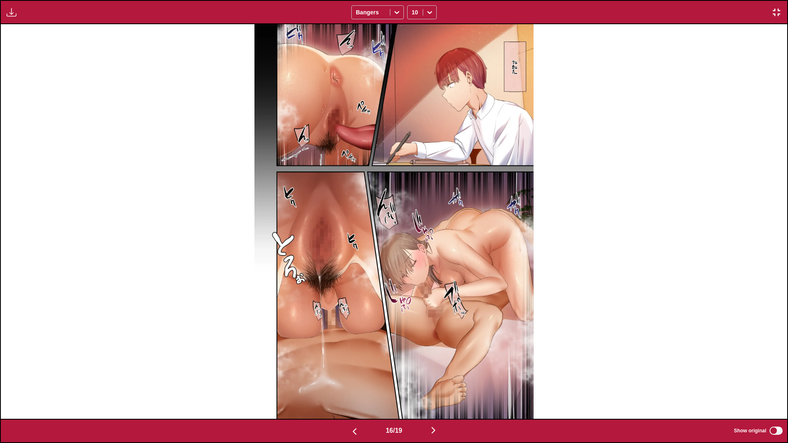
click at [433, 370] on img "button" at bounding box center [434, 431] width 10 height 10
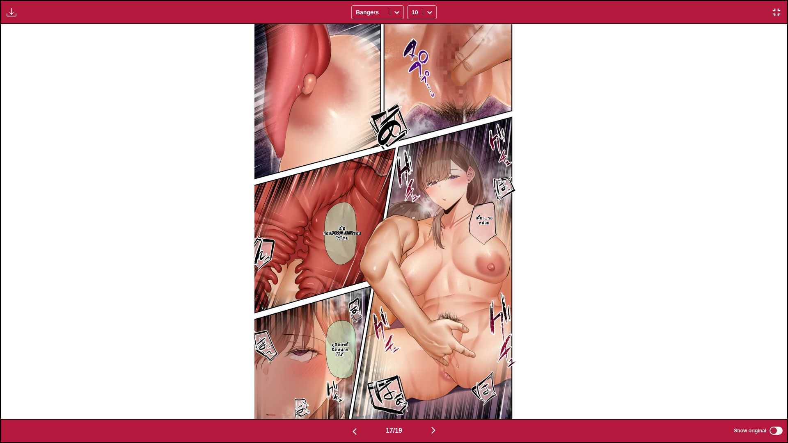
click at [547, 134] on div "เดี๋ยว... รอหน่อย เมื่อก่อนที่นี่เคยชอบใช่ไหม ดูสิ แค่ขยี้นิดหน่อยก็ได้" at bounding box center [394, 221] width 787 height 395
click at [437, 370] on img "button" at bounding box center [434, 431] width 10 height 10
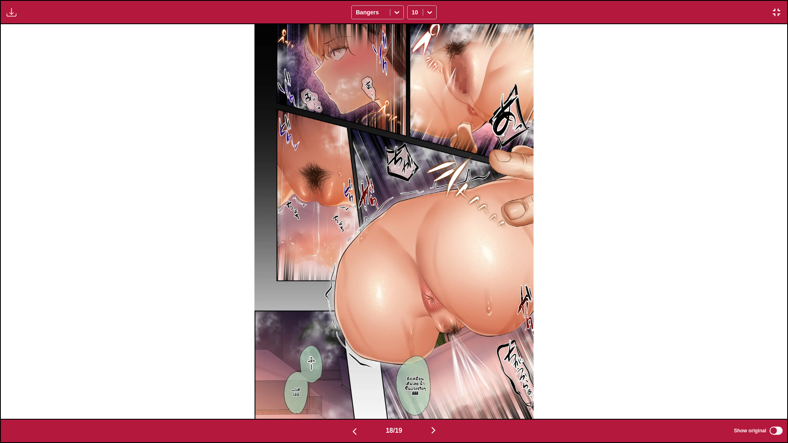
click at [437, 370] on img "button" at bounding box center [434, 431] width 10 height 10
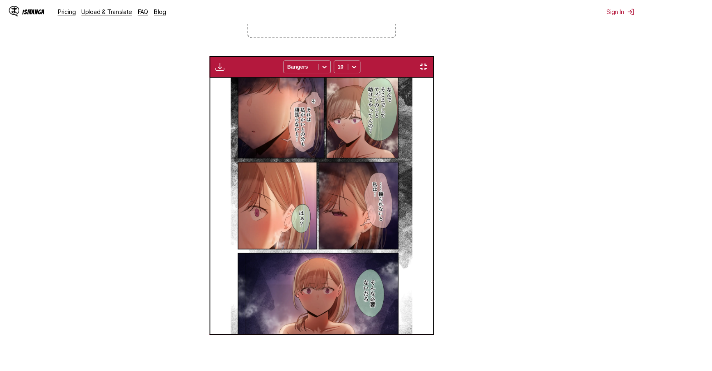
scroll to position [0, 4444]
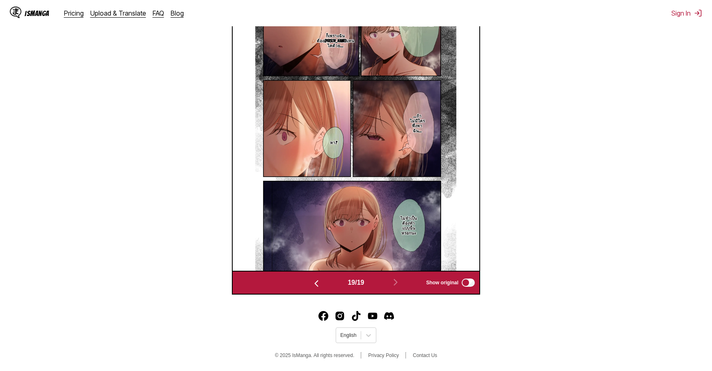
click at [315, 285] on img "button" at bounding box center [317, 283] width 10 height 10
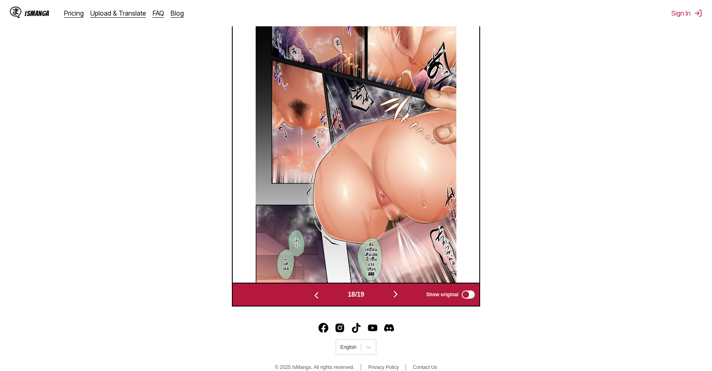
click at [315, 285] on div "18 / 19 Show original" at bounding box center [356, 294] width 248 height 24
click at [315, 294] on img "button" at bounding box center [317, 295] width 10 height 10
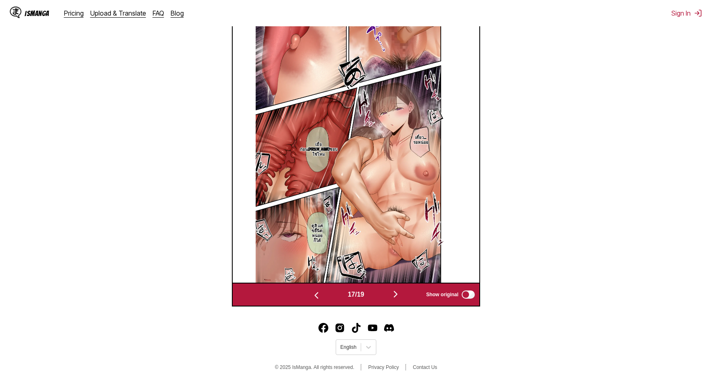
click at [313, 296] on img "button" at bounding box center [317, 295] width 10 height 10
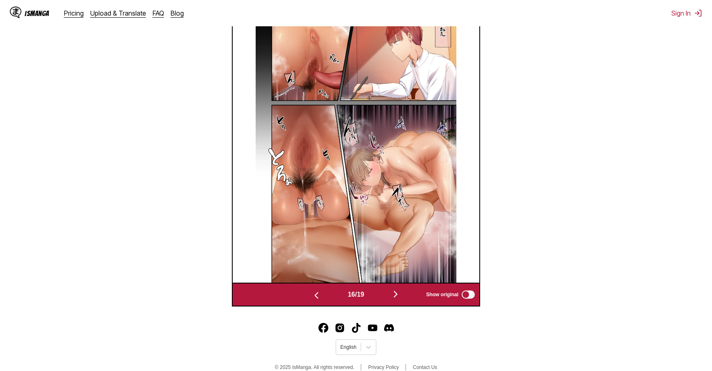
click at [312, 296] on img "button" at bounding box center [317, 295] width 10 height 10
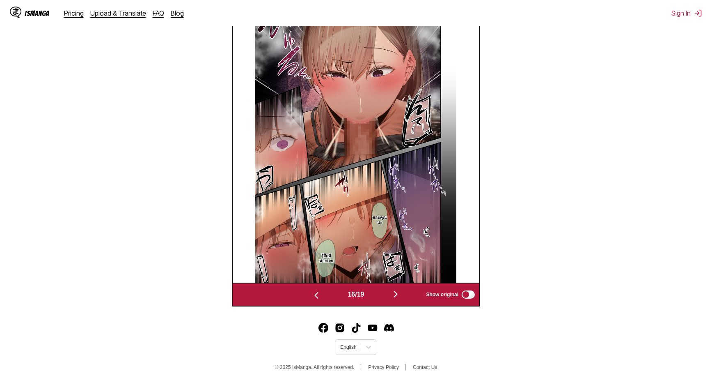
click at [312, 296] on img "button" at bounding box center [317, 295] width 10 height 10
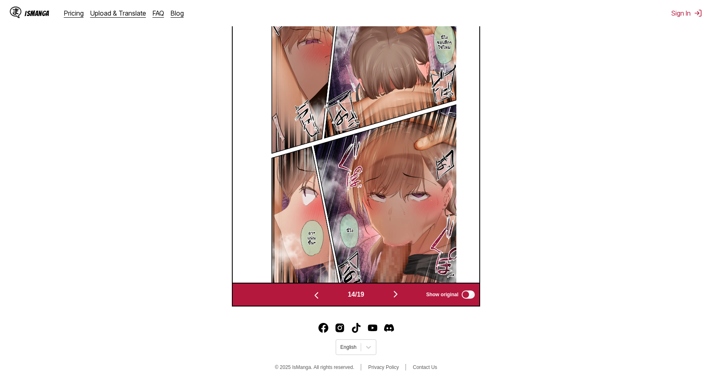
click at [312, 296] on img "button" at bounding box center [317, 295] width 10 height 10
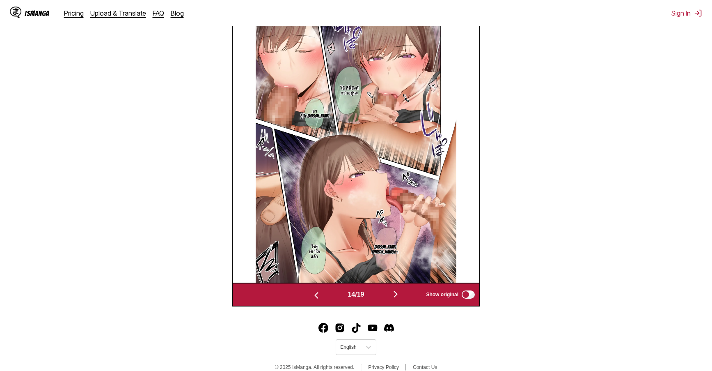
click at [312, 296] on img "button" at bounding box center [317, 295] width 10 height 10
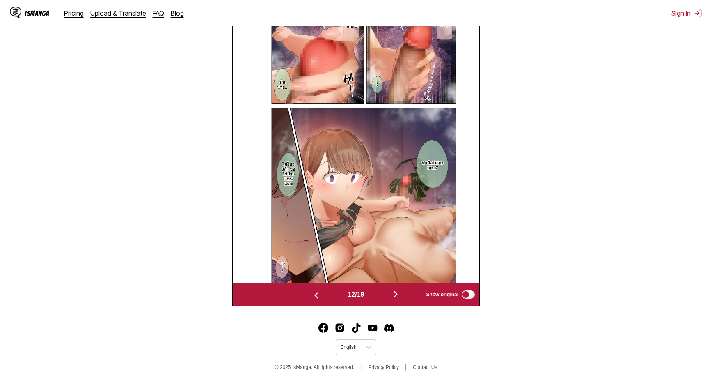
click at [312, 296] on img "button" at bounding box center [317, 295] width 10 height 10
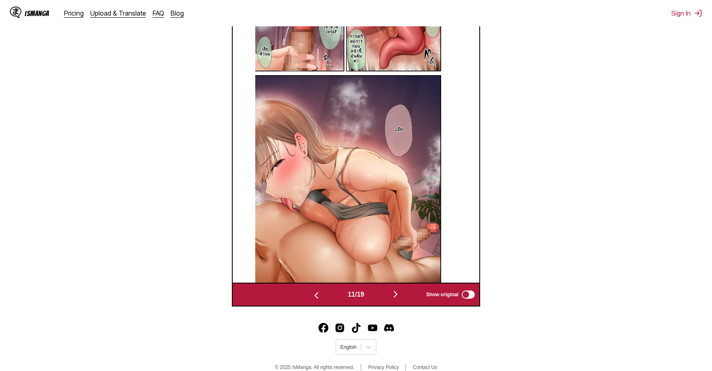
click at [312, 296] on img "button" at bounding box center [317, 295] width 10 height 10
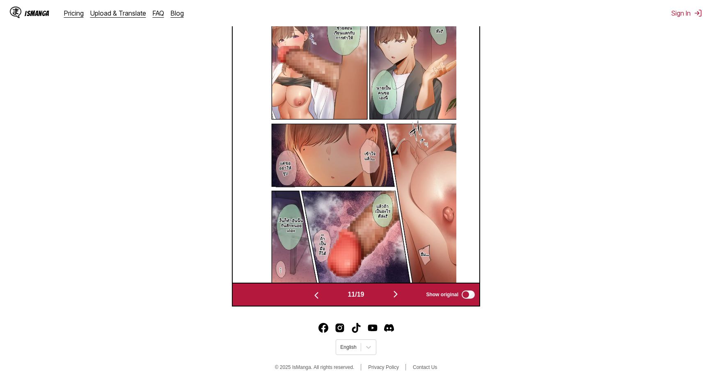
click at [312, 296] on img "button" at bounding box center [317, 295] width 10 height 10
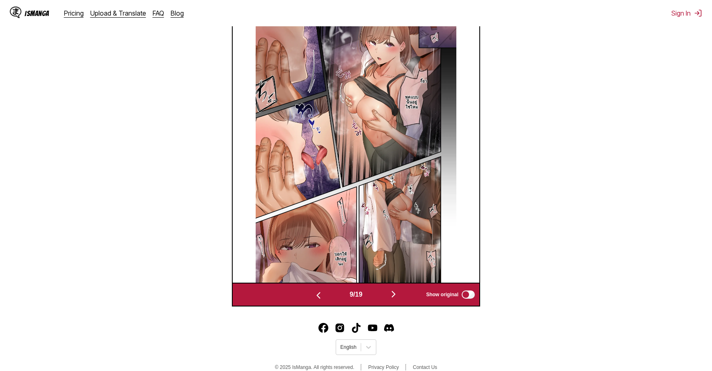
click at [314, 296] on img "button" at bounding box center [319, 295] width 10 height 10
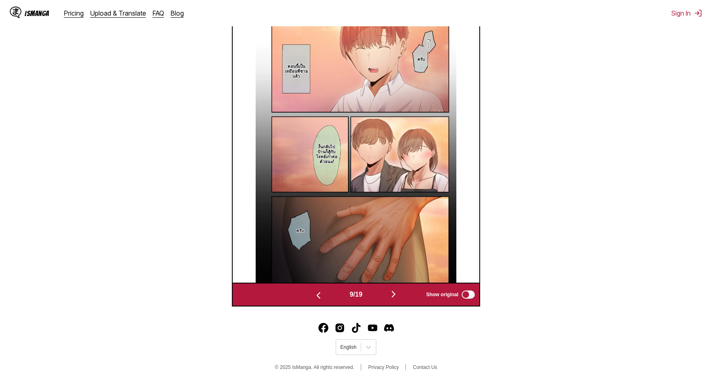
click at [314, 296] on img "button" at bounding box center [319, 295] width 10 height 10
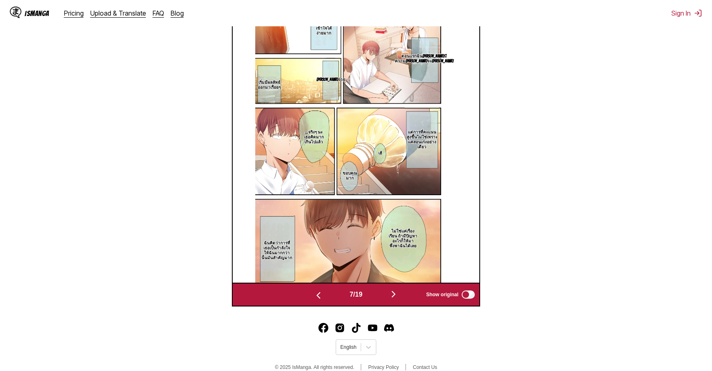
click at [314, 296] on img "button" at bounding box center [319, 295] width 10 height 10
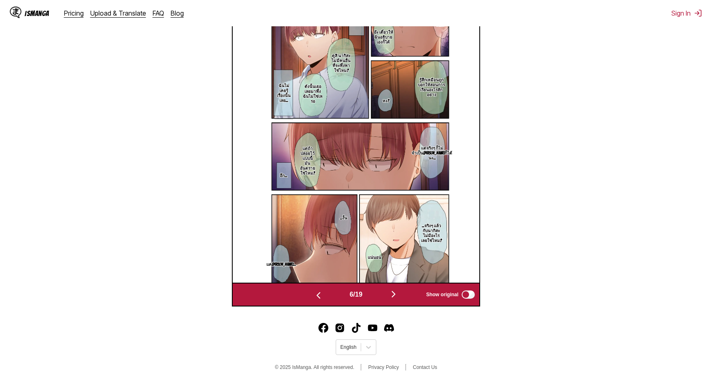
click at [314, 296] on img "button" at bounding box center [319, 295] width 10 height 10
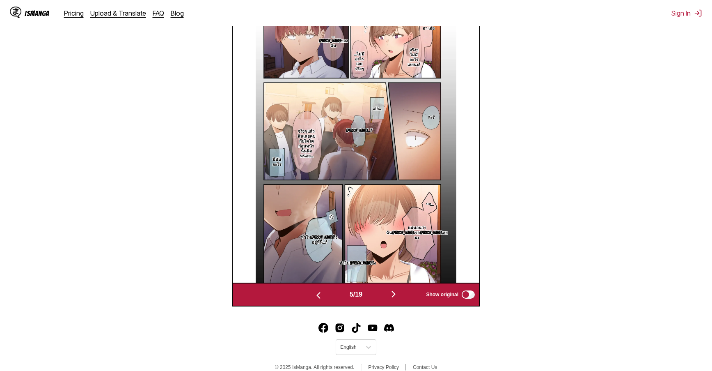
click at [314, 296] on img "button" at bounding box center [319, 295] width 10 height 10
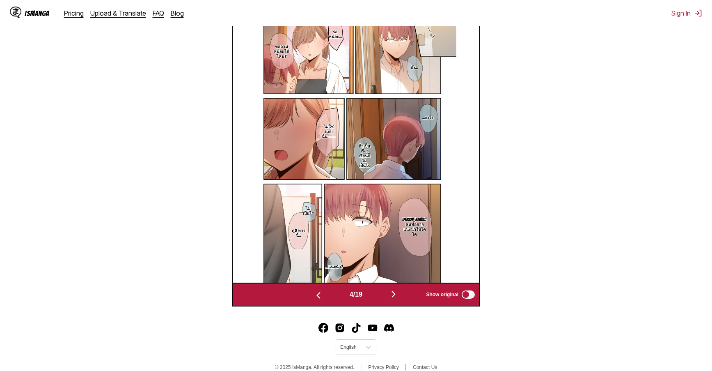
click at [314, 296] on img "button" at bounding box center [319, 295] width 10 height 10
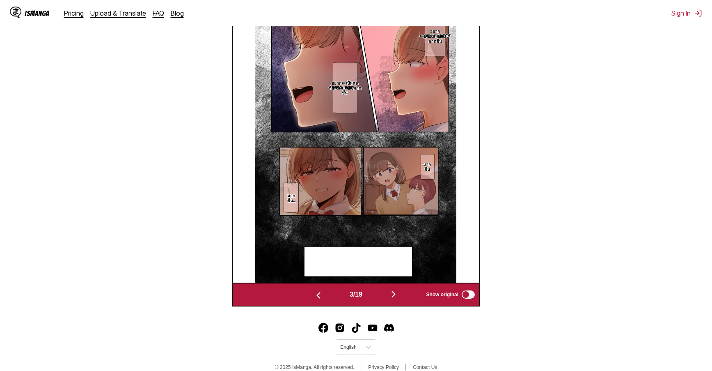
click at [314, 296] on img "button" at bounding box center [319, 295] width 10 height 10
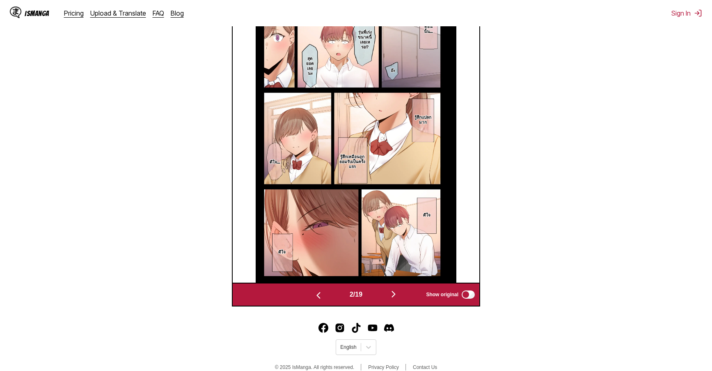
click at [314, 296] on img "button" at bounding box center [319, 295] width 10 height 10
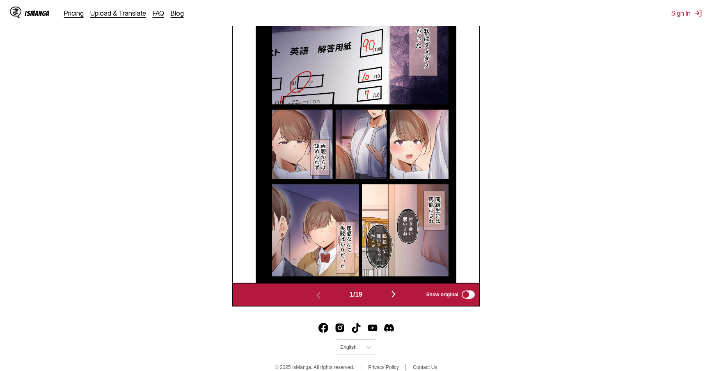
click at [383, 248] on img at bounding box center [356, 141] width 201 height 284
click at [523, 251] on section "From Japanese To Thai Drop files here, or click to browse. Max file size: 5MB •…" at bounding box center [356, 68] width 699 height 476
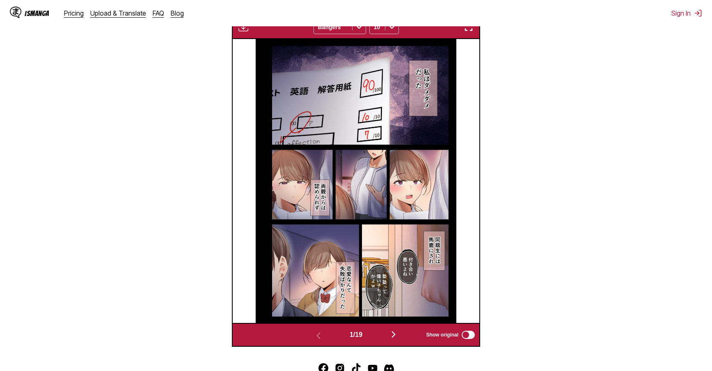
scroll to position [259, 0]
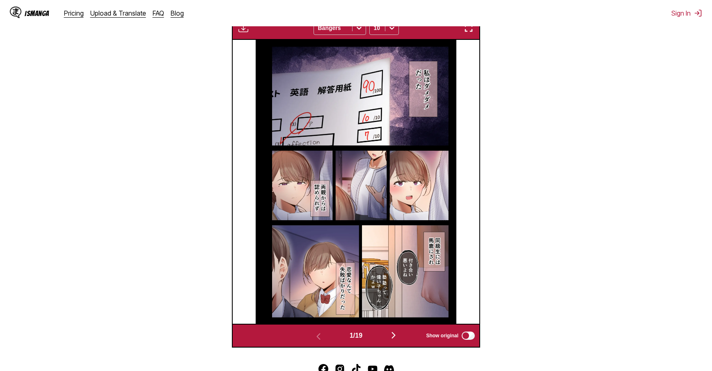
click at [438, 101] on img at bounding box center [356, 182] width 201 height 284
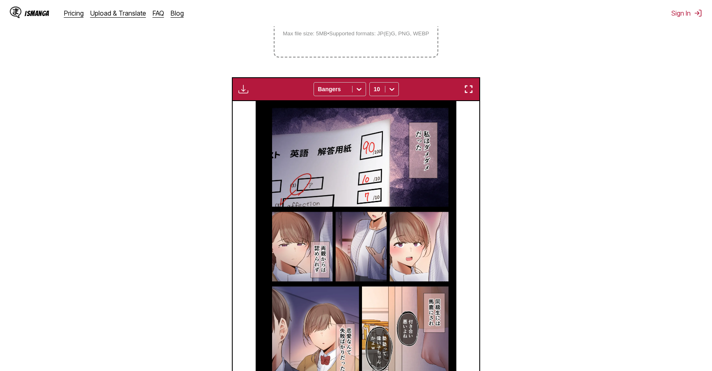
scroll to position [205, 0]
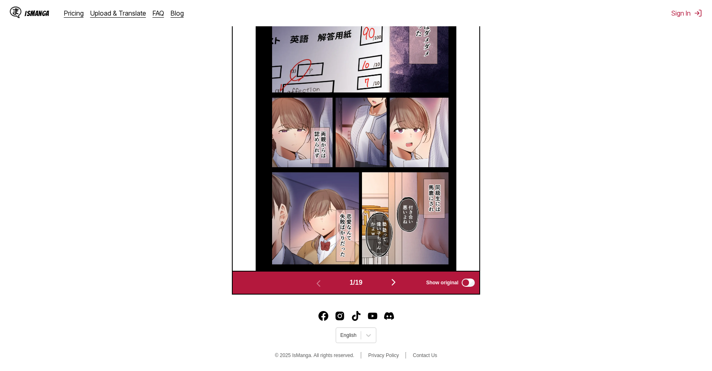
click at [392, 285] on img "button" at bounding box center [394, 282] width 10 height 10
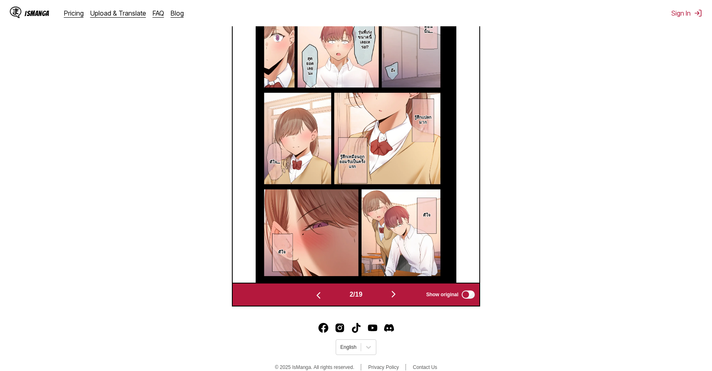
click at [392, 285] on div "2 / 19 Show original" at bounding box center [356, 294] width 248 height 24
click at [397, 299] on img "button" at bounding box center [394, 294] width 10 height 10
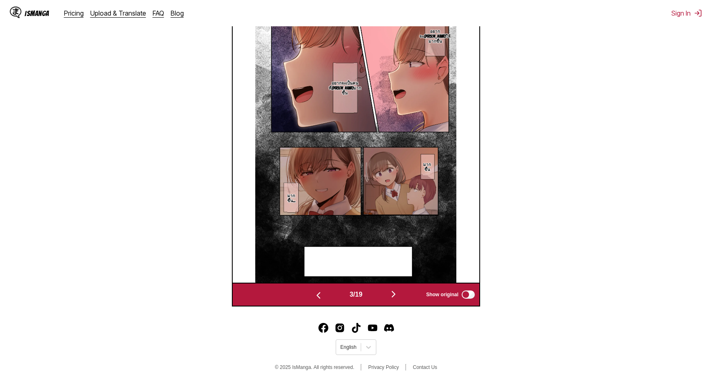
click at [397, 299] on img "button" at bounding box center [394, 294] width 10 height 10
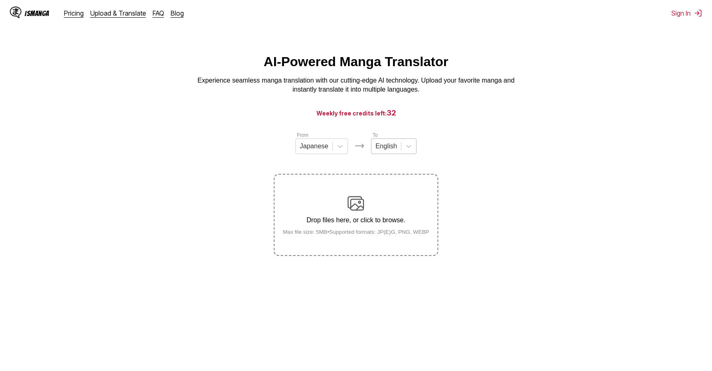
click at [397, 152] on div "English" at bounding box center [387, 146] width 30 height 12
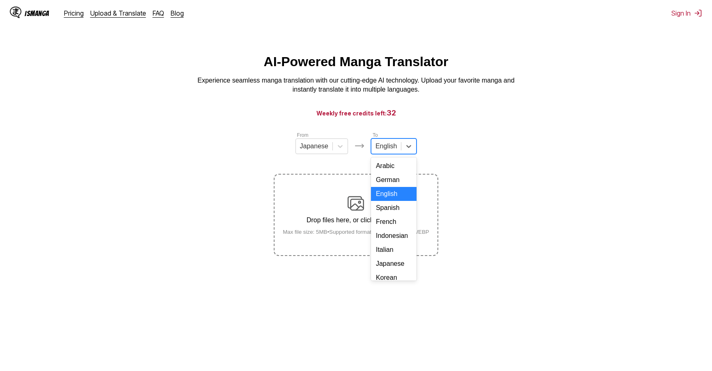
scroll to position [138, 0]
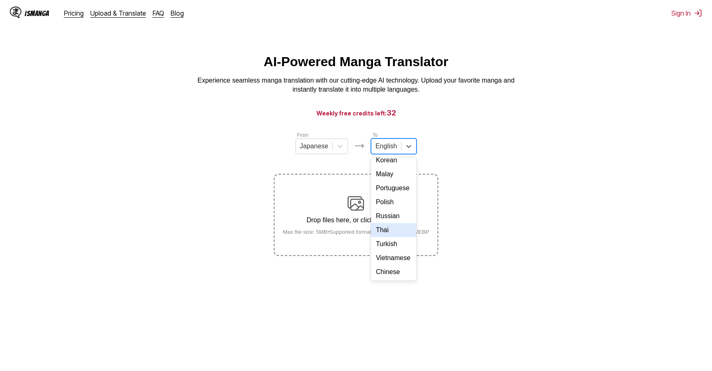
click at [390, 235] on div "Thai" at bounding box center [394, 230] width 46 height 14
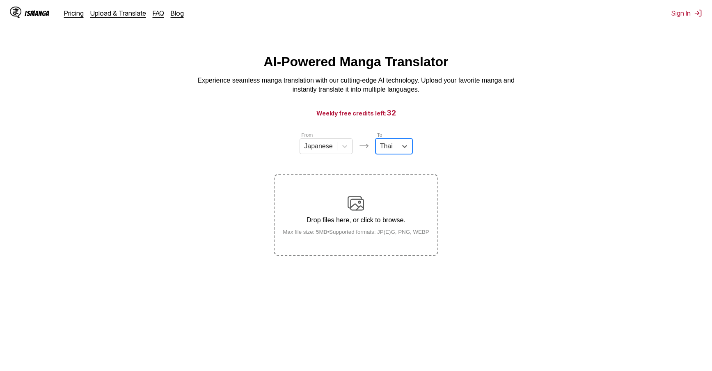
click at [372, 220] on p "Drop files here, or click to browse." at bounding box center [356, 219] width 160 height 7
click at [0, 0] on input "Drop files here, or click to browse. Max file size: 5MB • Supported formats: JP…" at bounding box center [0, 0] width 0 height 0
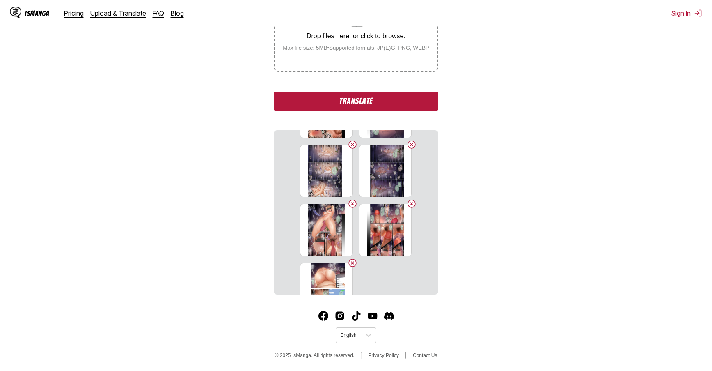
scroll to position [374, 0]
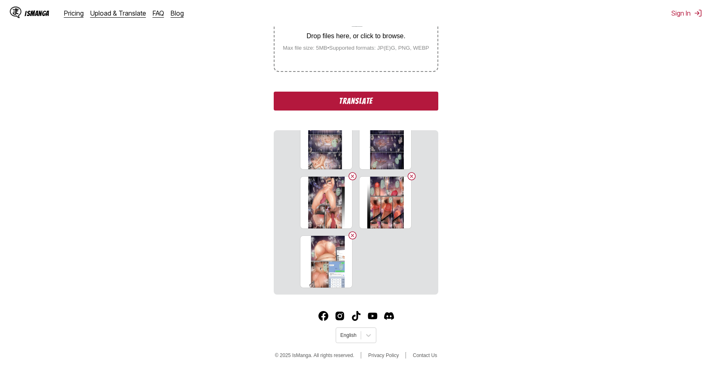
click at [369, 102] on button "Translate" at bounding box center [356, 101] width 164 height 19
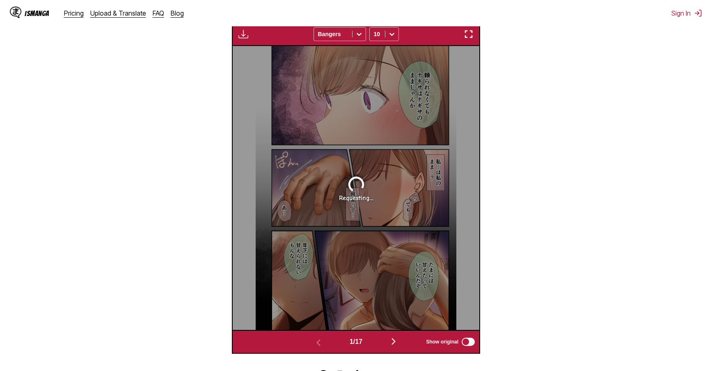
scroll to position [284, 0]
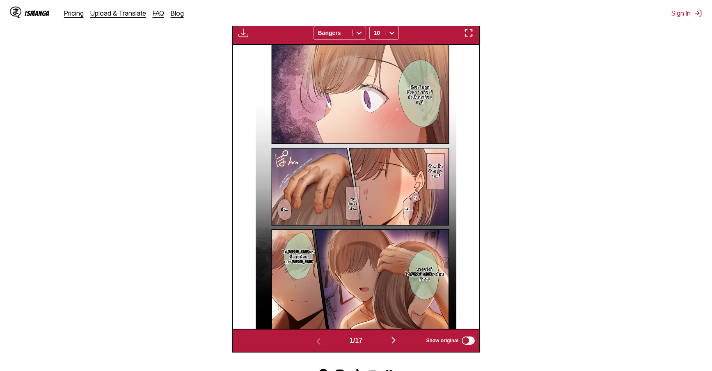
click at [467, 31] on img "button" at bounding box center [469, 33] width 10 height 10
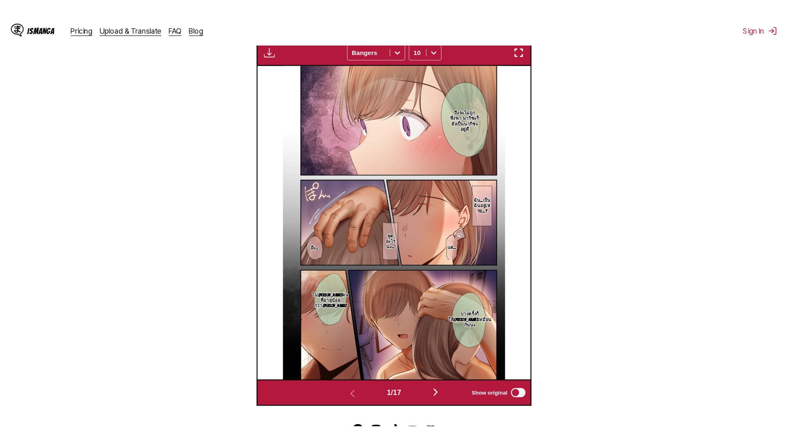
scroll to position [86, 0]
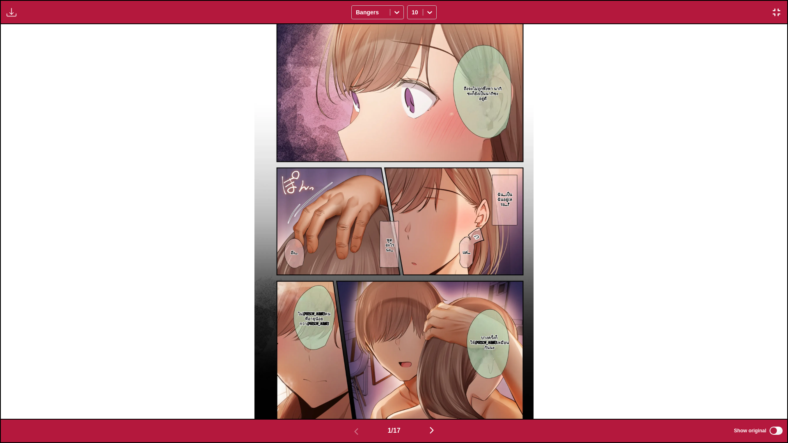
click at [581, 117] on div "ถึงจะไม่ถูกพึ่งพา นากิซะก็ยังเป็นนากิซะอยู่ดี ฉัน...เป็นฉันอยู่เหรอ...? แต่... …" at bounding box center [394, 221] width 787 height 395
click at [432, 370] on img "button" at bounding box center [432, 431] width 10 height 10
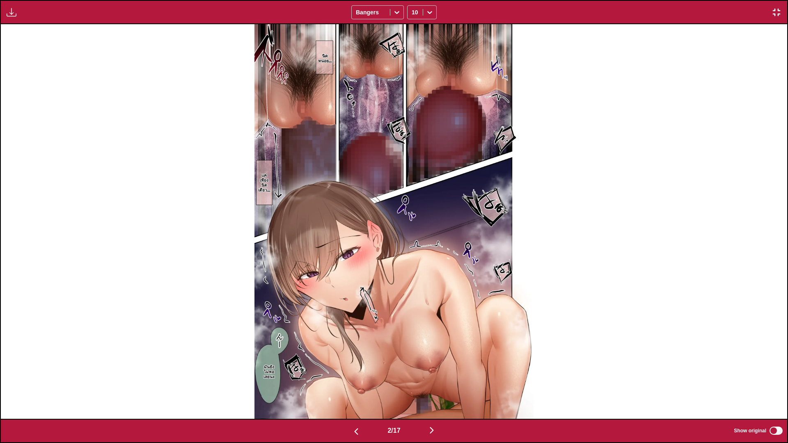
click at [431, 370] on img "button" at bounding box center [432, 431] width 10 height 10
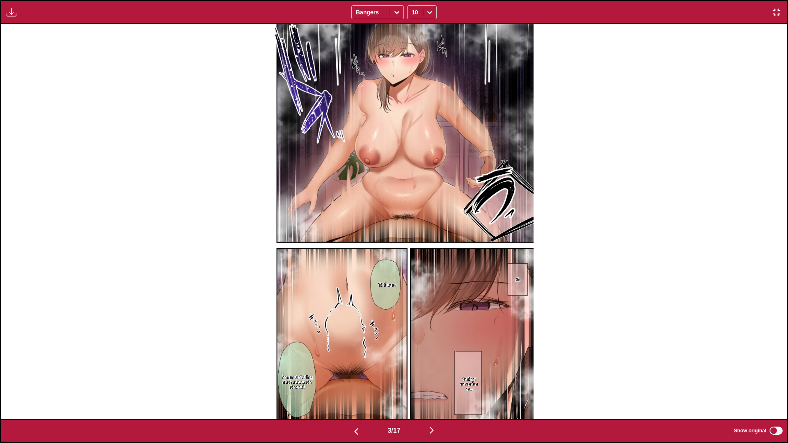
click at [434, 370] on img "button" at bounding box center [432, 431] width 10 height 10
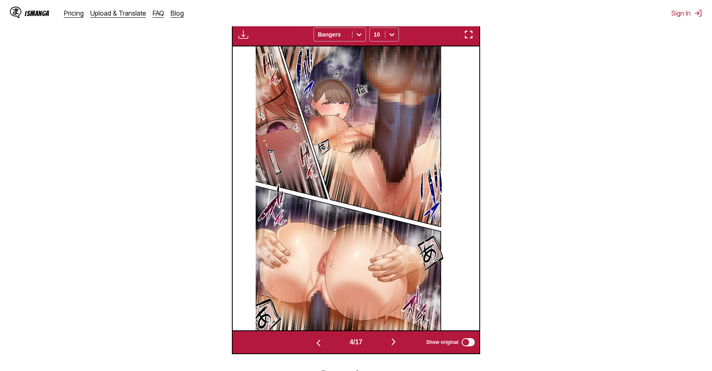
scroll to position [284, 0]
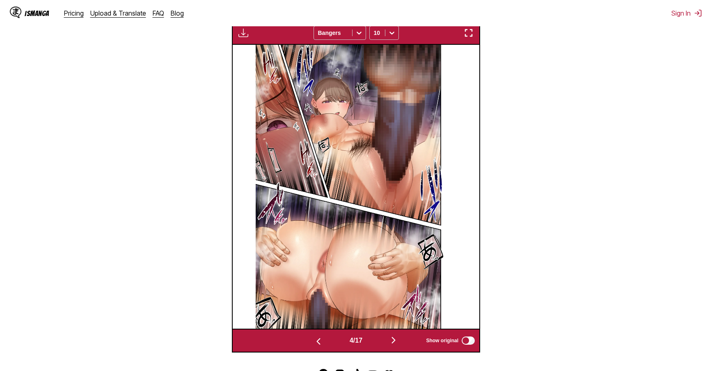
click at [396, 340] on img "button" at bounding box center [394, 340] width 10 height 10
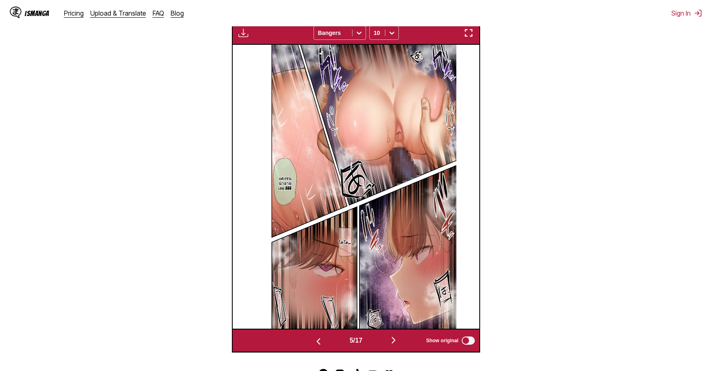
click at [546, 41] on section "From Japanese To Thai Drop files here, or click to browse. Max file size: 5MB •…" at bounding box center [356, 99] width 699 height 505
click at [395, 342] on img "button" at bounding box center [394, 340] width 10 height 10
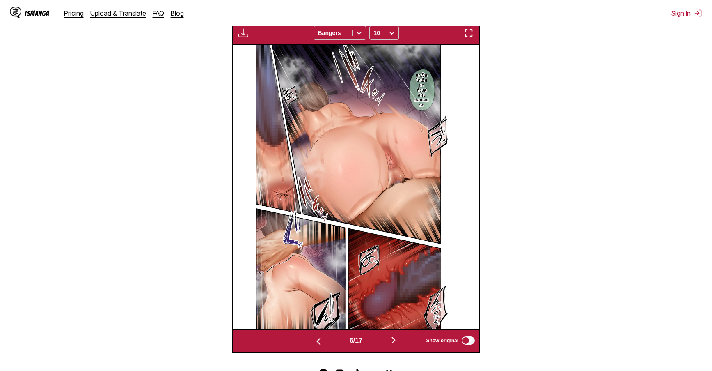
click at [468, 33] on img "button" at bounding box center [469, 33] width 10 height 10
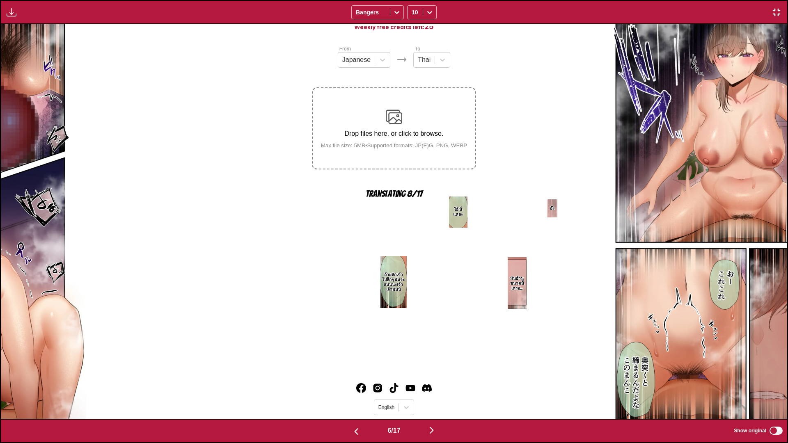
scroll to position [0, 3933]
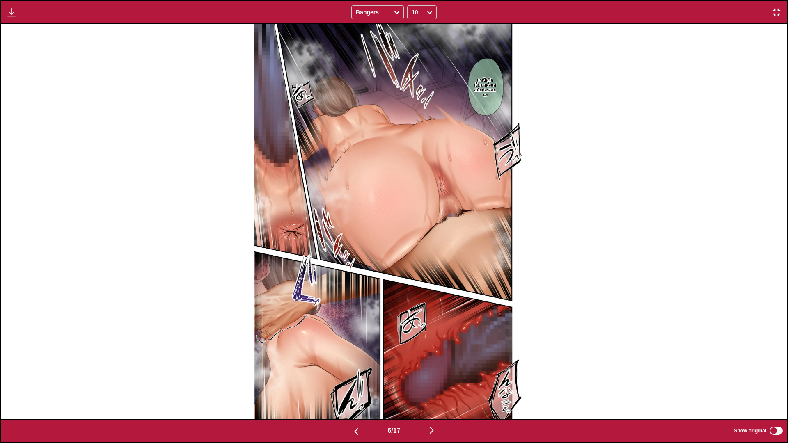
click at [590, 166] on div "แกเป็นโดเอ็มมาตั้งแต่สมัยก่อนเลยนะ" at bounding box center [394, 221] width 787 height 395
click at [432, 370] on img "button" at bounding box center [432, 431] width 10 height 10
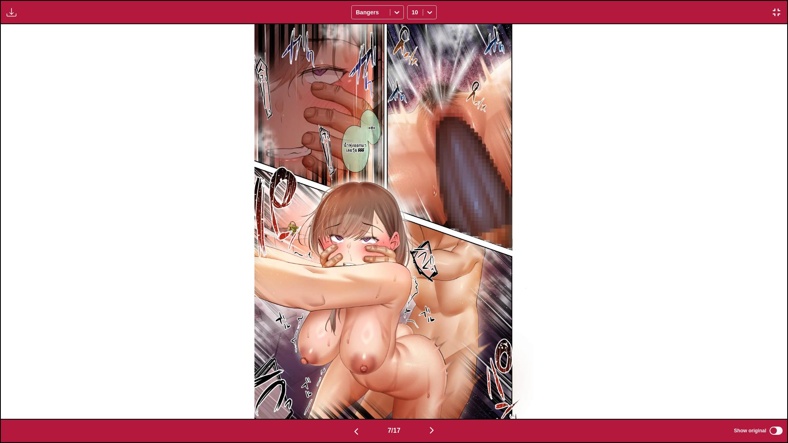
click at [436, 370] on img "button" at bounding box center [432, 431] width 10 height 10
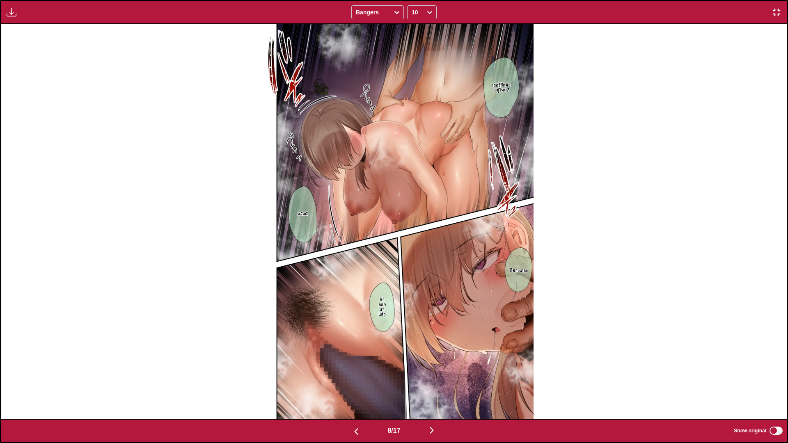
click at [436, 370] on img "button" at bounding box center [432, 431] width 10 height 10
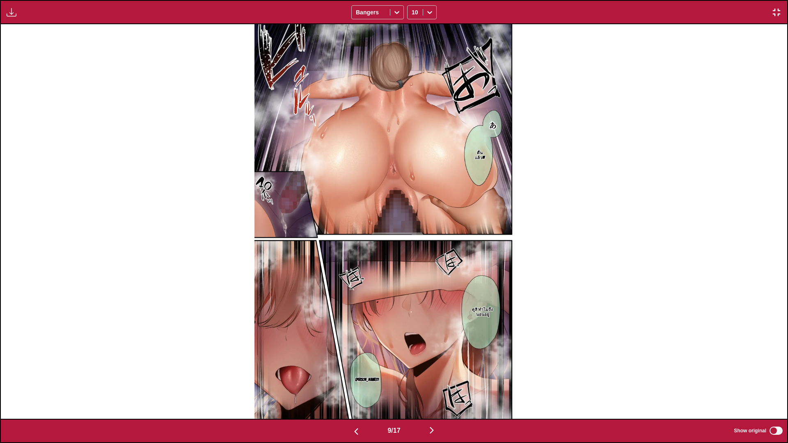
click at [432, 370] on img "button" at bounding box center [432, 431] width 10 height 10
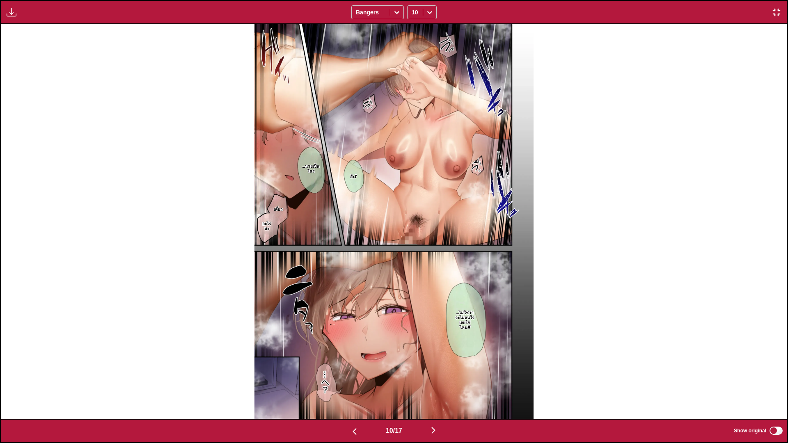
click at [434, 370] on img "button" at bounding box center [434, 431] width 10 height 10
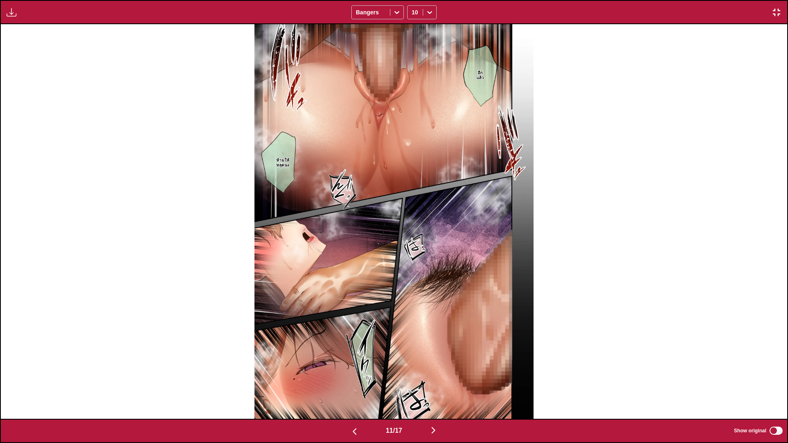
click at [436, 370] on img "button" at bounding box center [434, 431] width 10 height 10
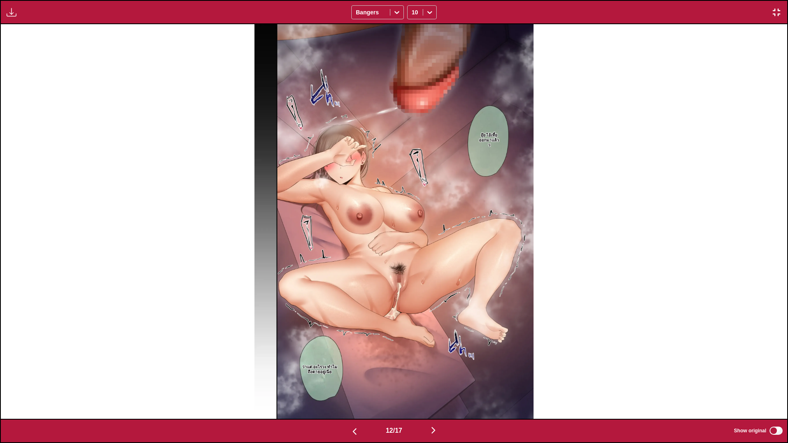
click at [438, 370] on img "button" at bounding box center [434, 431] width 10 height 10
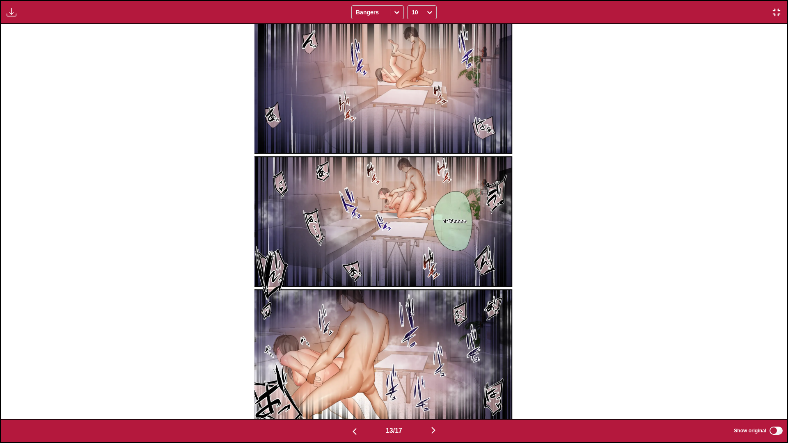
click at [438, 370] on img "button" at bounding box center [434, 431] width 10 height 10
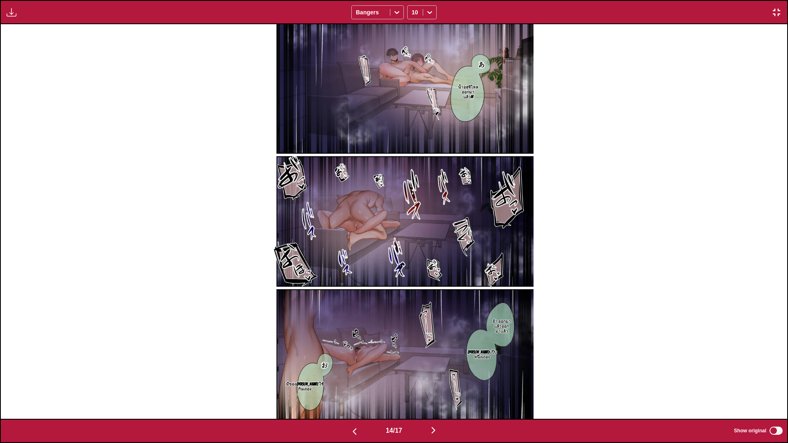
click at [438, 370] on img "button" at bounding box center [434, 431] width 10 height 10
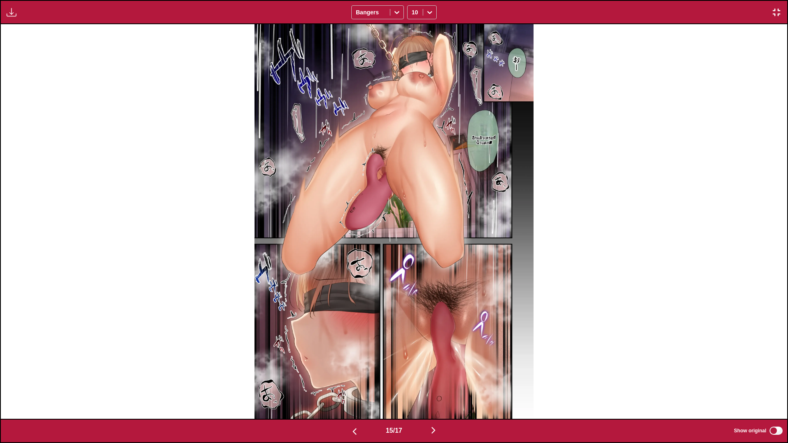
drag, startPoint x: 438, startPoint y: 429, endPoint x: 465, endPoint y: 417, distance: 29.9
click at [438, 370] on img "button" at bounding box center [434, 431] width 10 height 10
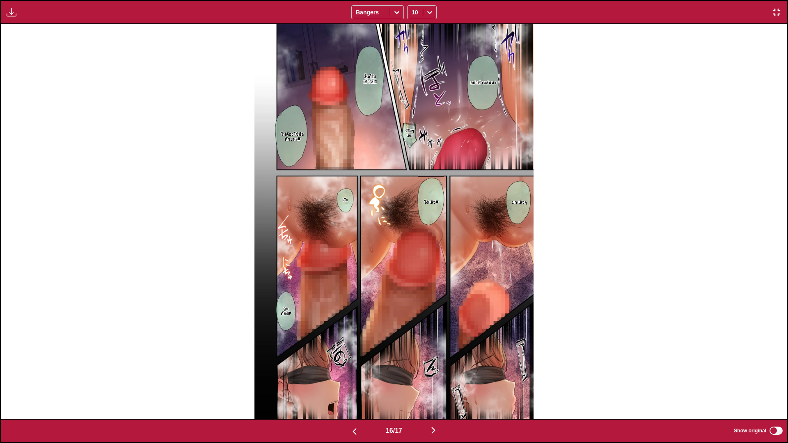
drag, startPoint x: 439, startPoint y: 430, endPoint x: 504, endPoint y: 409, distance: 67.8
click at [438, 370] on img "button" at bounding box center [434, 431] width 10 height 10
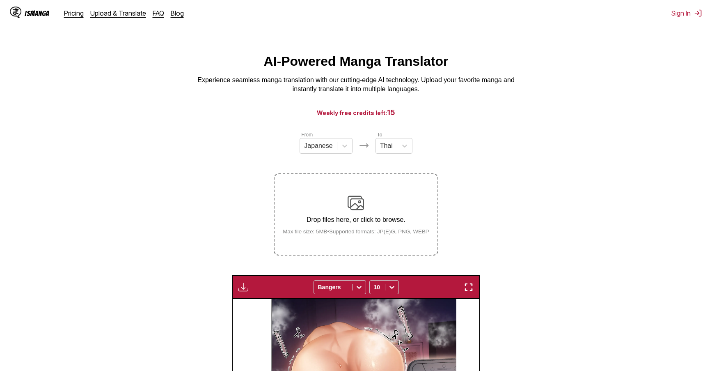
scroll to position [0, 0]
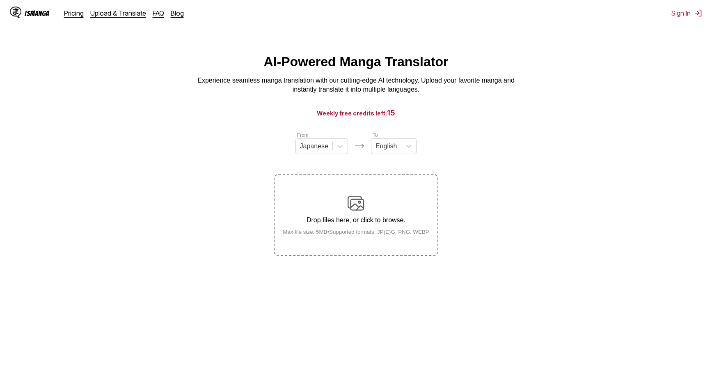
click at [21, 246] on section "From Japanese To English Drop files here, or click to browse. Max file size: 5M…" at bounding box center [356, 193] width 699 height 125
click at [398, 148] on div "English" at bounding box center [387, 146] width 30 height 12
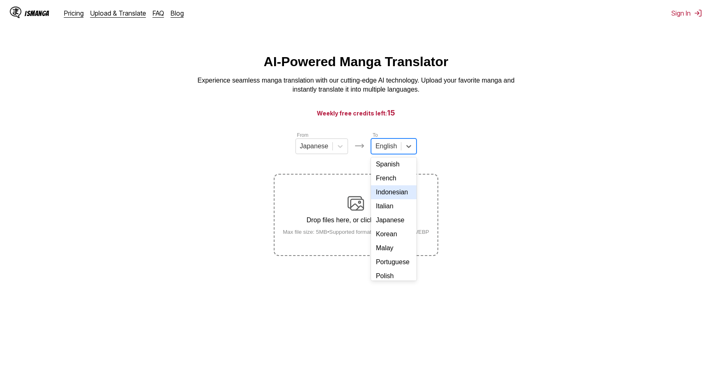
scroll to position [138, 0]
click at [395, 232] on div "Thai" at bounding box center [394, 230] width 46 height 14
click at [383, 223] on p "Drop files here, or click to browse." at bounding box center [356, 219] width 160 height 7
click at [0, 0] on input "Drop files here, or click to browse. Max file size: 5MB • Supported formats: JP…" at bounding box center [0, 0] width 0 height 0
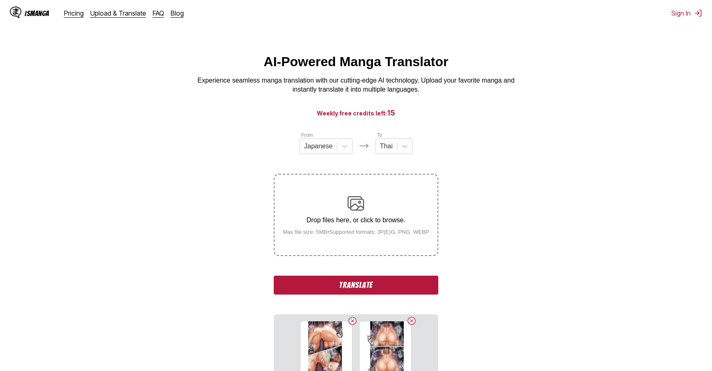
click at [399, 286] on button "Translate" at bounding box center [356, 284] width 164 height 19
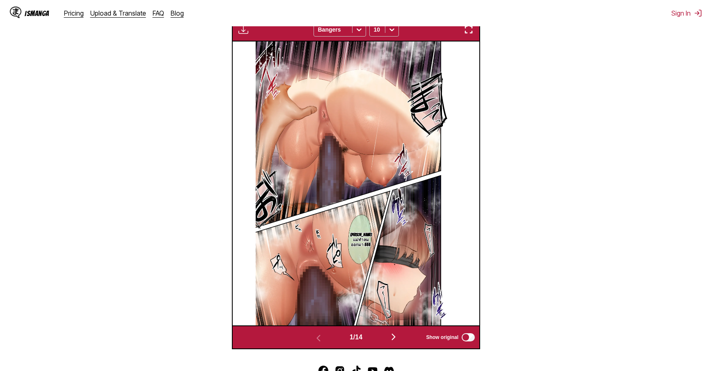
scroll to position [284, 0]
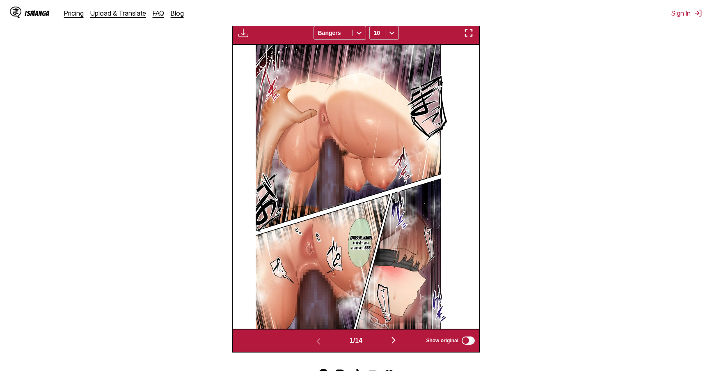
click at [545, 129] on section "From Japanese To Thai Drop files here, or click to browse. Max file size: 5MB •…" at bounding box center [356, 99] width 699 height 505
click at [470, 36] on img "button" at bounding box center [469, 33] width 10 height 10
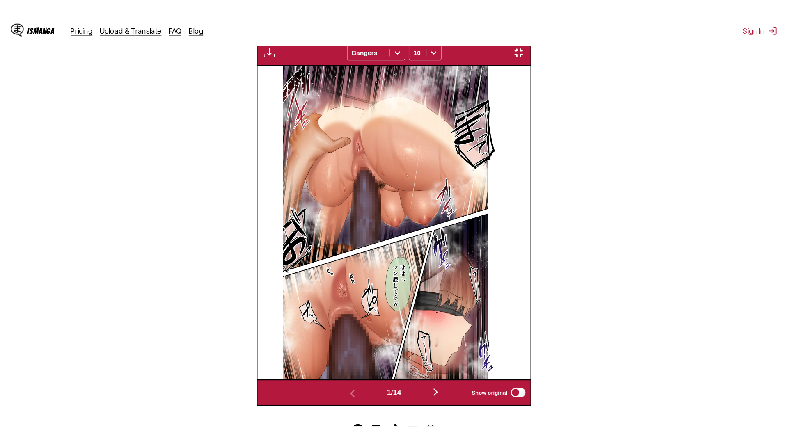
scroll to position [86, 0]
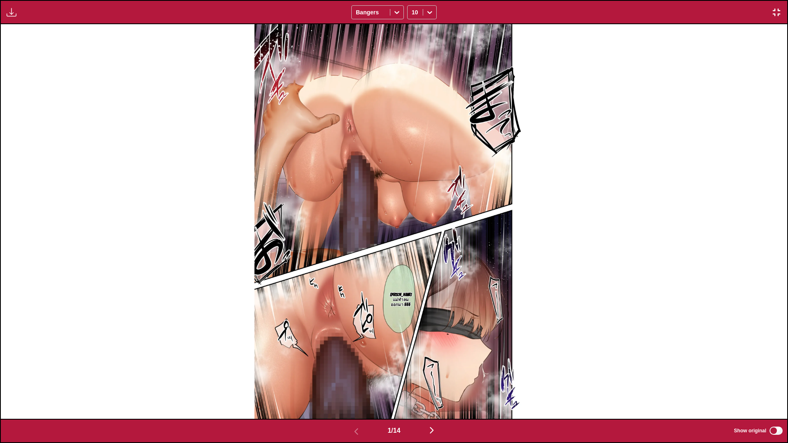
click at [685, 239] on div "[PERSON_NAME] แม่ทำลมออกมา 555" at bounding box center [394, 221] width 787 height 395
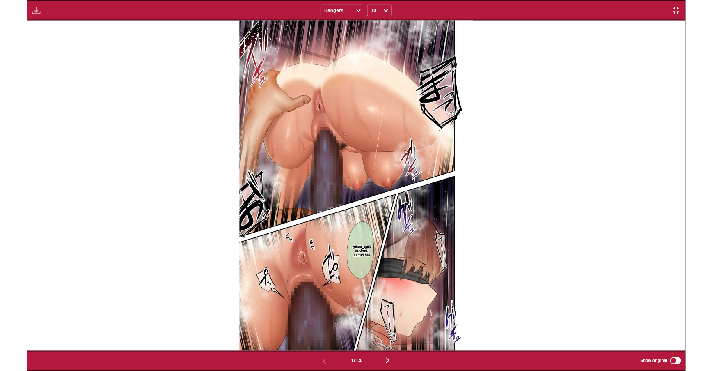
scroll to position [243, 0]
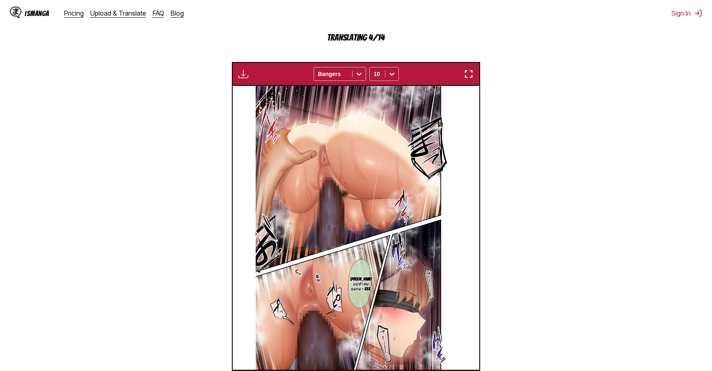
click at [580, 35] on section "From Japanese To Thai Drop files here, or click to browse. Max file size: 5MB •…" at bounding box center [356, 140] width 699 height 505
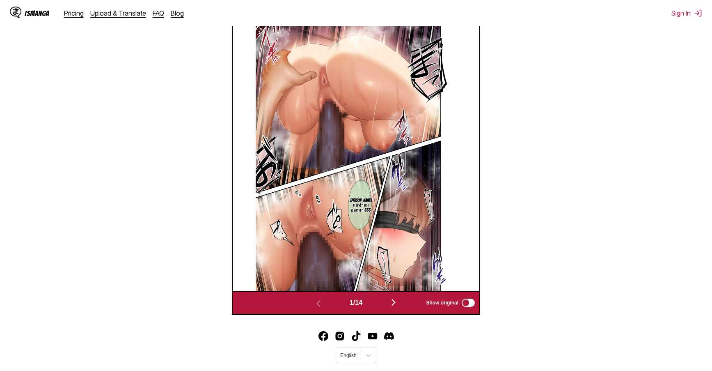
scroll to position [343, 0]
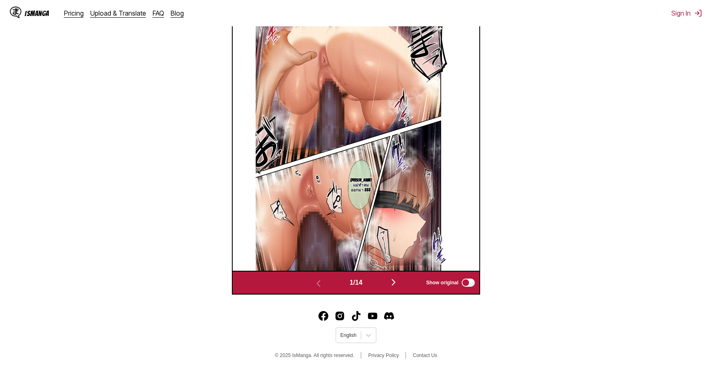
click at [393, 287] on img "button" at bounding box center [394, 282] width 10 height 10
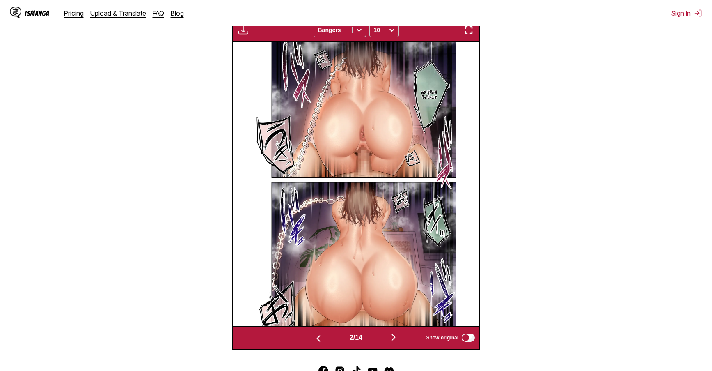
scroll to position [289, 0]
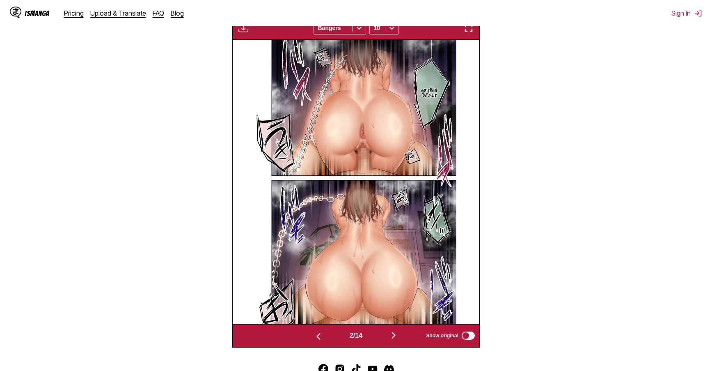
click at [563, 23] on div "IsManga Pricing Upload & Translate FAQ Blog Sign In Pricing Upload & Translate …" at bounding box center [356, 13] width 712 height 26
click at [398, 336] on img "button" at bounding box center [394, 335] width 10 height 10
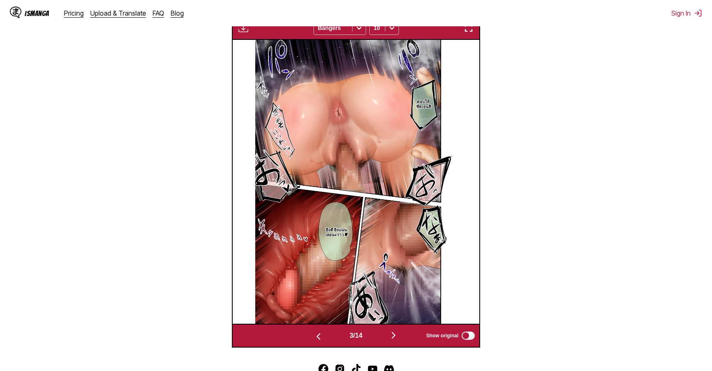
click at [471, 33] on img "button" at bounding box center [469, 28] width 10 height 10
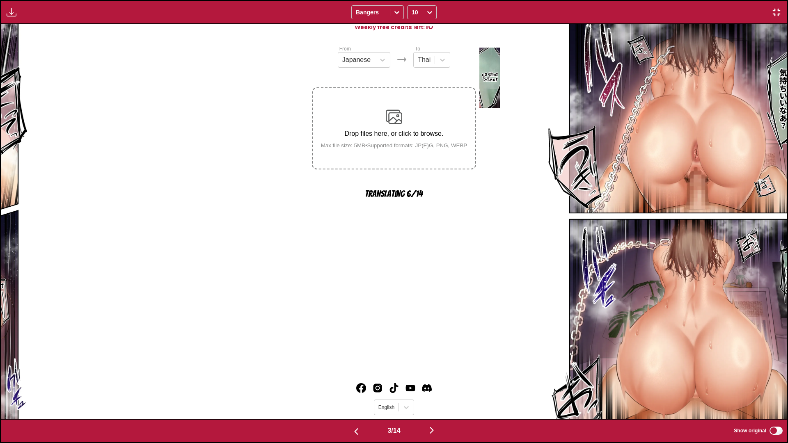
scroll to position [0, 1573]
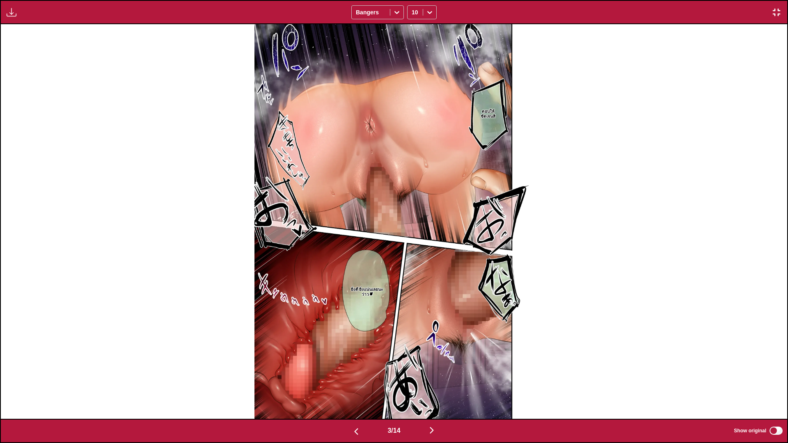
click at [612, 181] on div "ตอบให้ชัดเจนสิ ยิ่งตี ยิ่งแน่นเลยนะว่าว w" at bounding box center [394, 221] width 787 height 395
click at [432, 370] on img "button" at bounding box center [432, 431] width 10 height 10
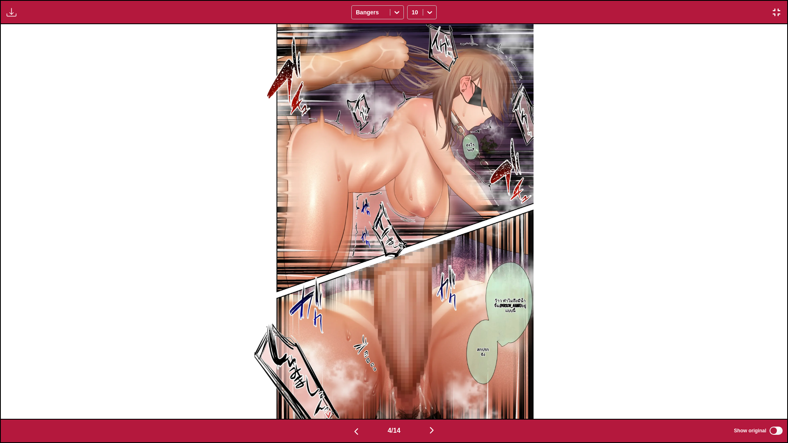
click at [436, 370] on img "button" at bounding box center [432, 431] width 10 height 10
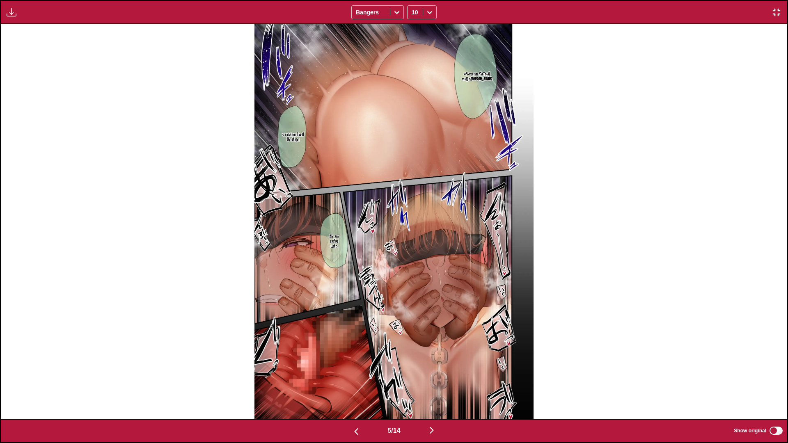
click at [434, 370] on img "button" at bounding box center [432, 431] width 10 height 10
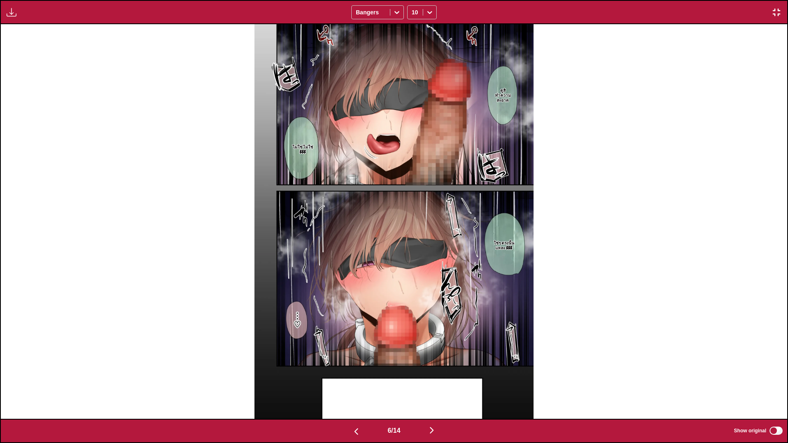
click at [437, 370] on img "button" at bounding box center [432, 431] width 10 height 10
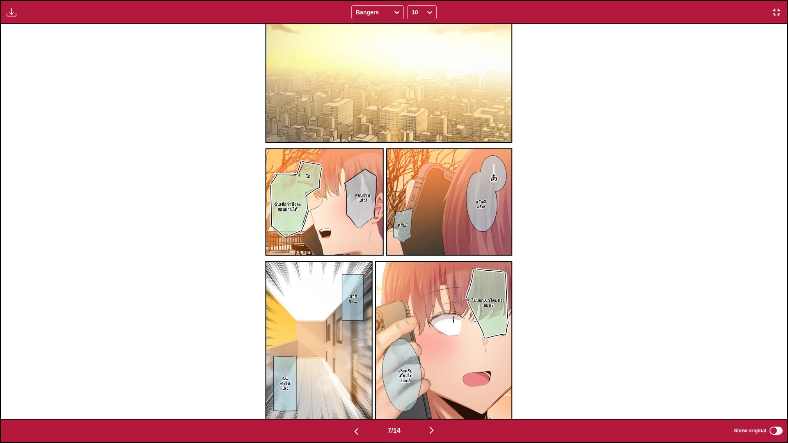
click at [432, 370] on img "button" at bounding box center [432, 431] width 10 height 10
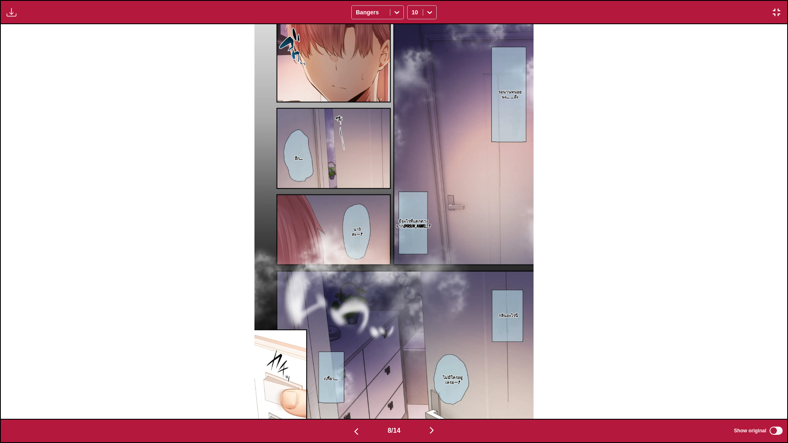
click at [434, 370] on img "button" at bounding box center [432, 431] width 10 height 10
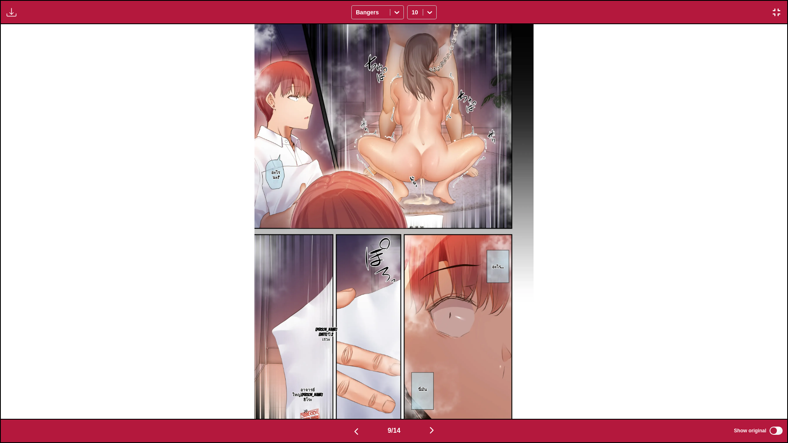
click at [433, 370] on img "button" at bounding box center [432, 431] width 10 height 10
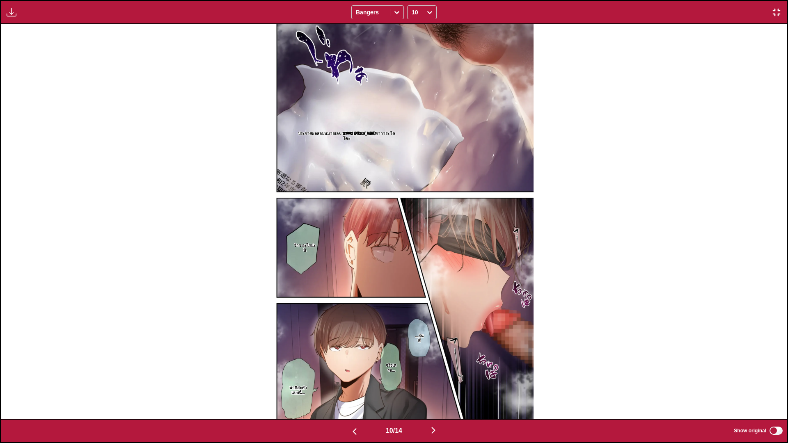
click at [430, 370] on button "button" at bounding box center [433, 431] width 49 height 12
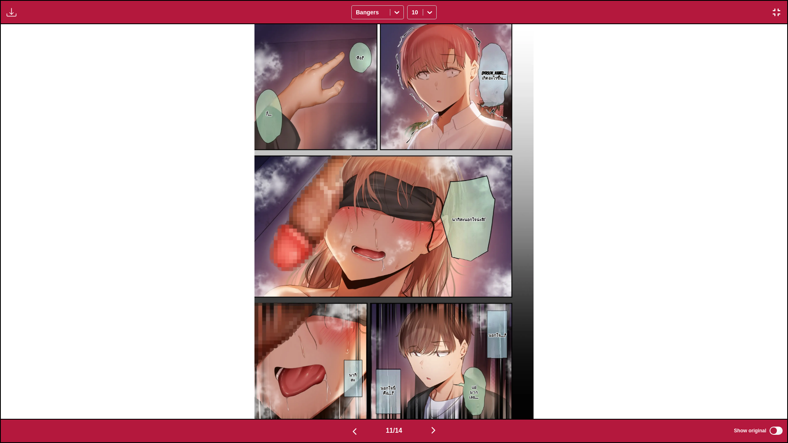
click at [438, 370] on img "button" at bounding box center [434, 431] width 10 height 10
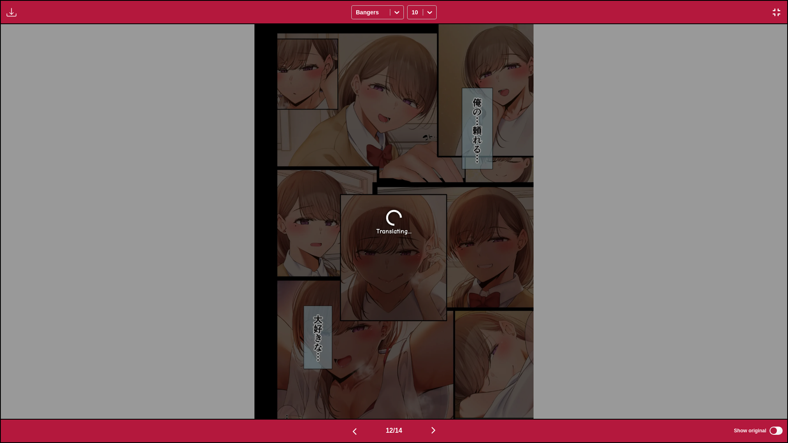
click at [435, 370] on img "button" at bounding box center [434, 431] width 10 height 10
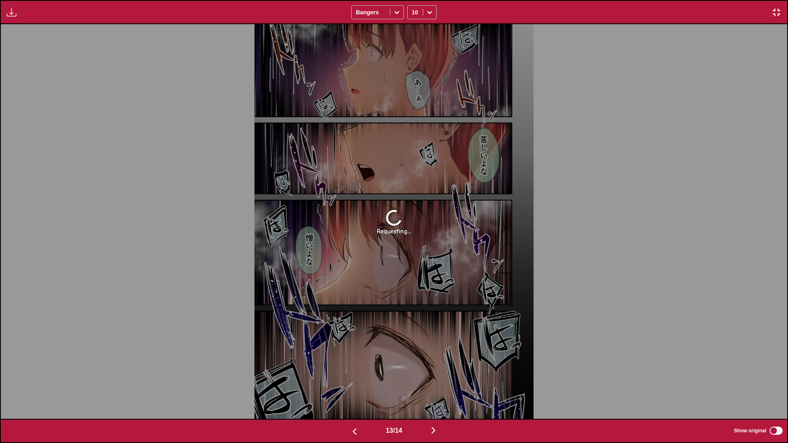
click at [435, 370] on img "button" at bounding box center [434, 431] width 10 height 10
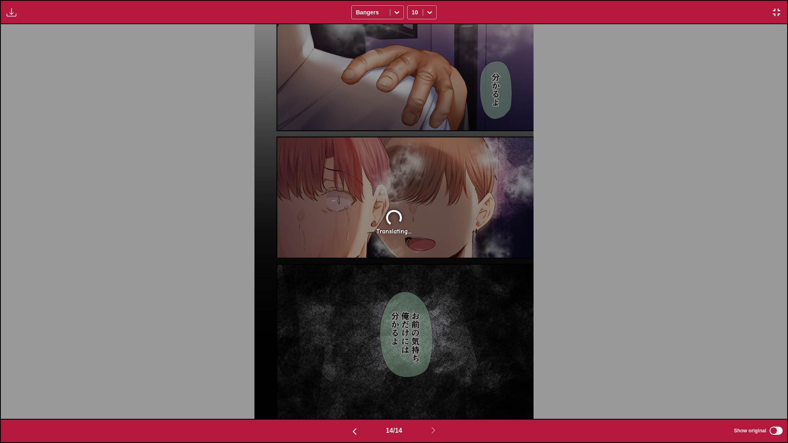
click at [350, 370] on img "button" at bounding box center [355, 432] width 10 height 10
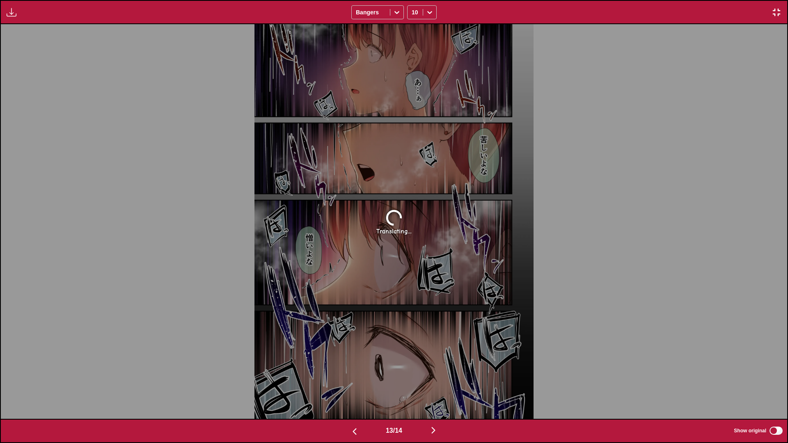
click at [351, 370] on img "button" at bounding box center [355, 432] width 10 height 10
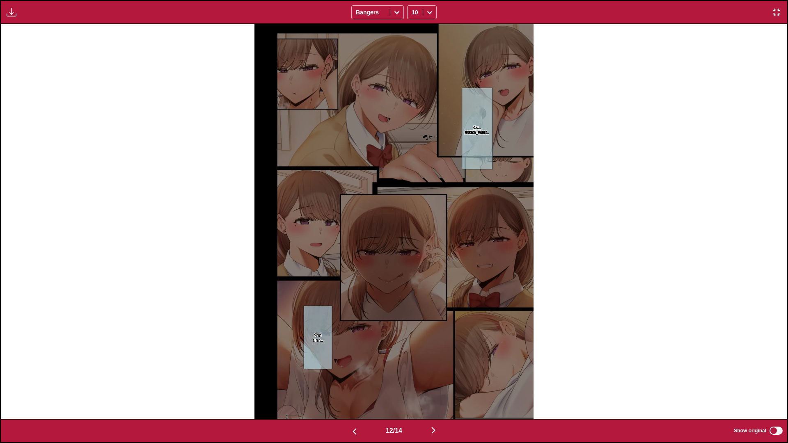
click at [435, 370] on img "button" at bounding box center [434, 431] width 10 height 10
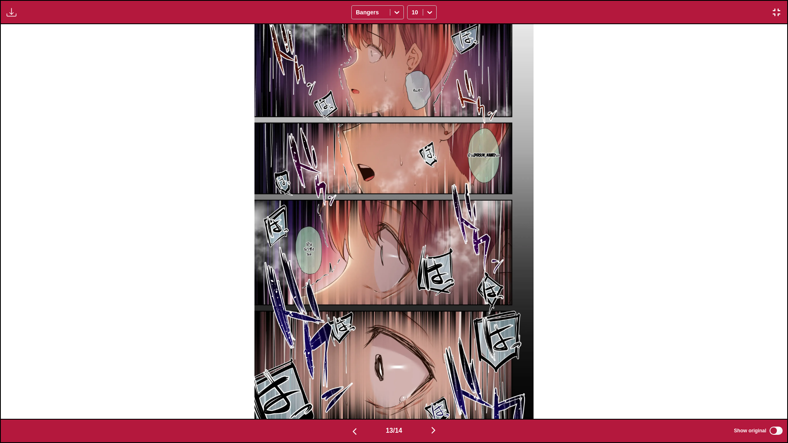
click at [436, 370] on img "button" at bounding box center [434, 431] width 10 height 10
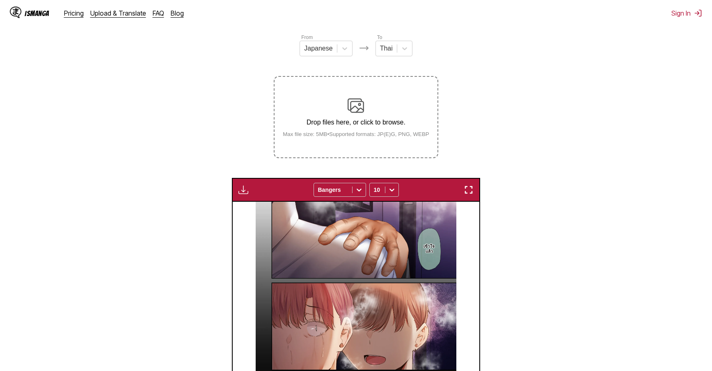
scroll to position [67, 0]
